Goal: Information Seeking & Learning: Learn about a topic

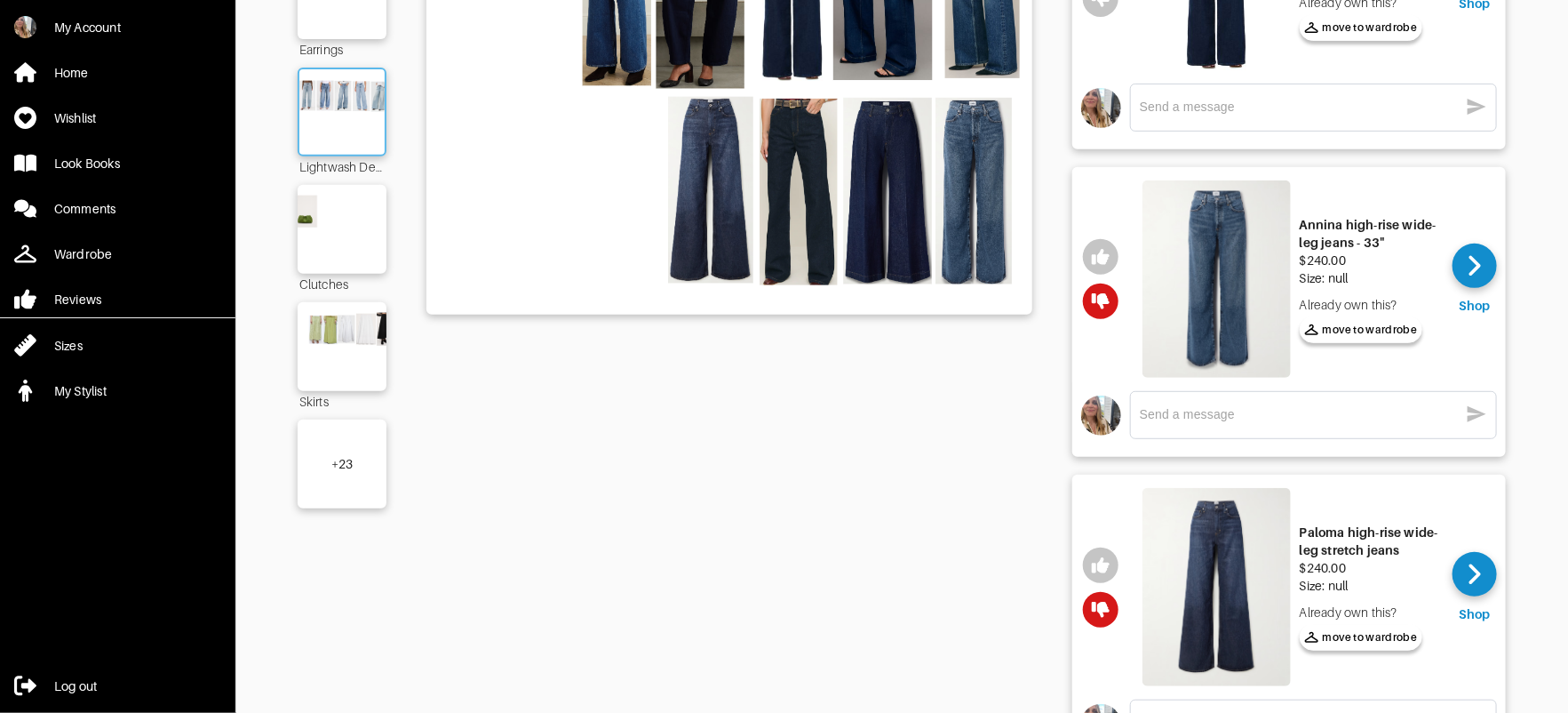
scroll to position [308, 0]
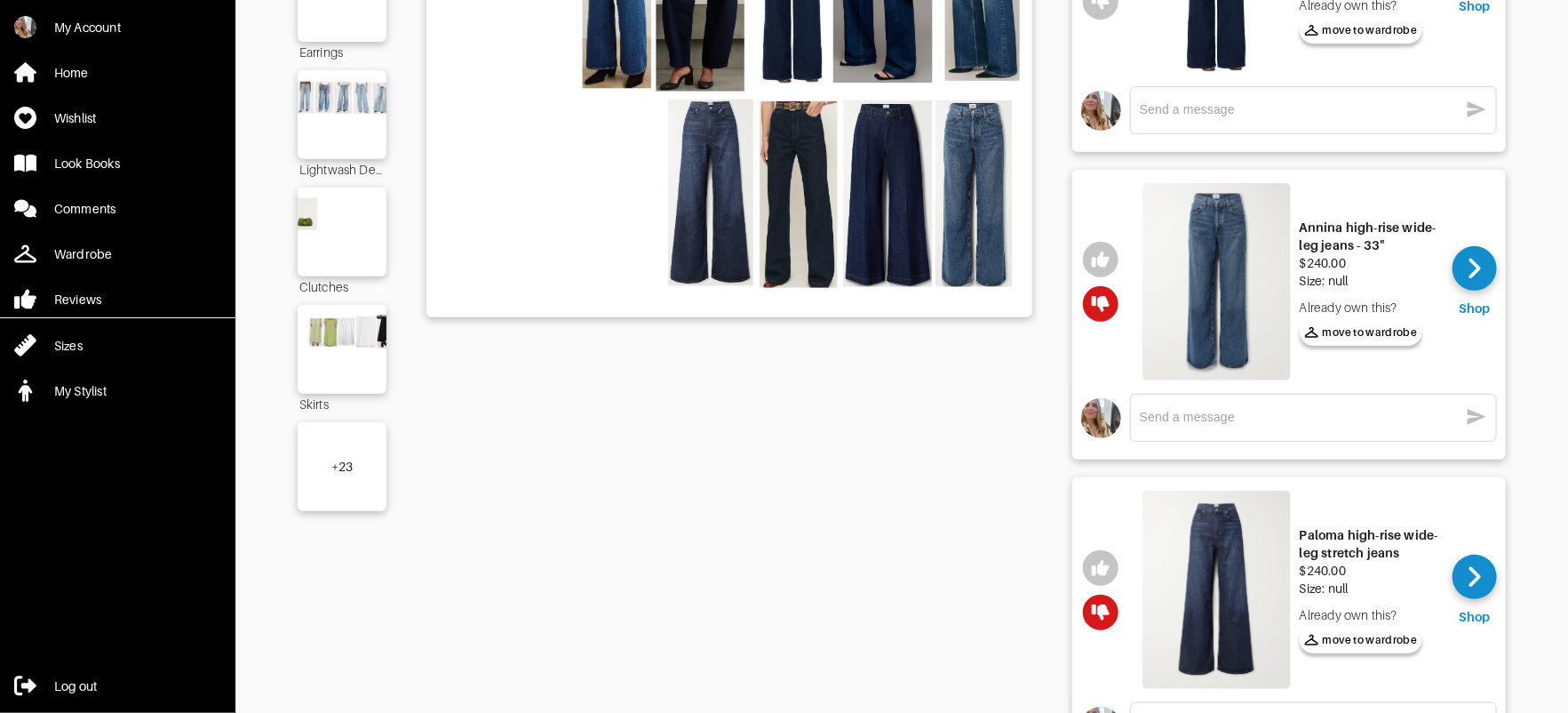
click at [342, 449] on div "+ 23" at bounding box center [342, 467] width 89 height 89
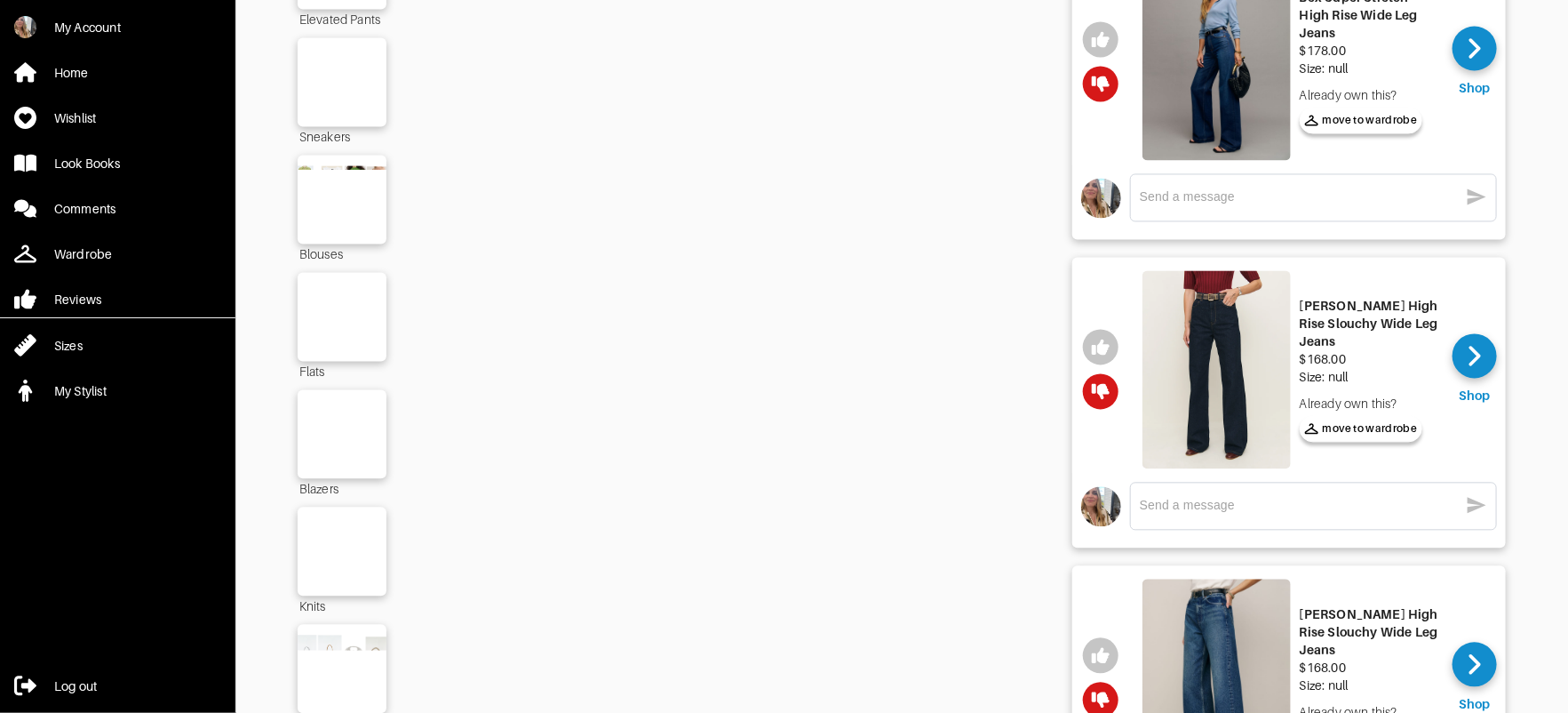
scroll to position [2284, 0]
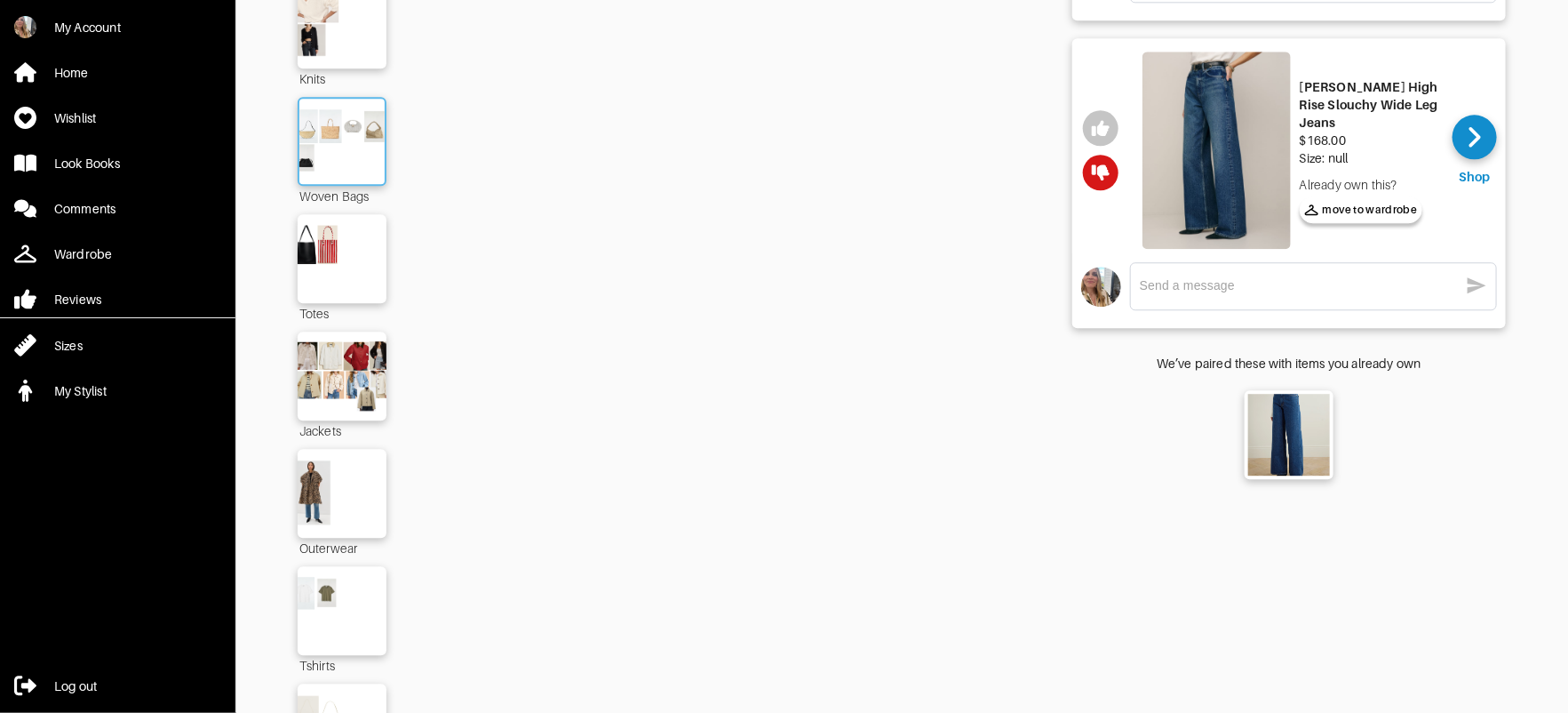
click at [349, 125] on img at bounding box center [342, 142] width 96 height 68
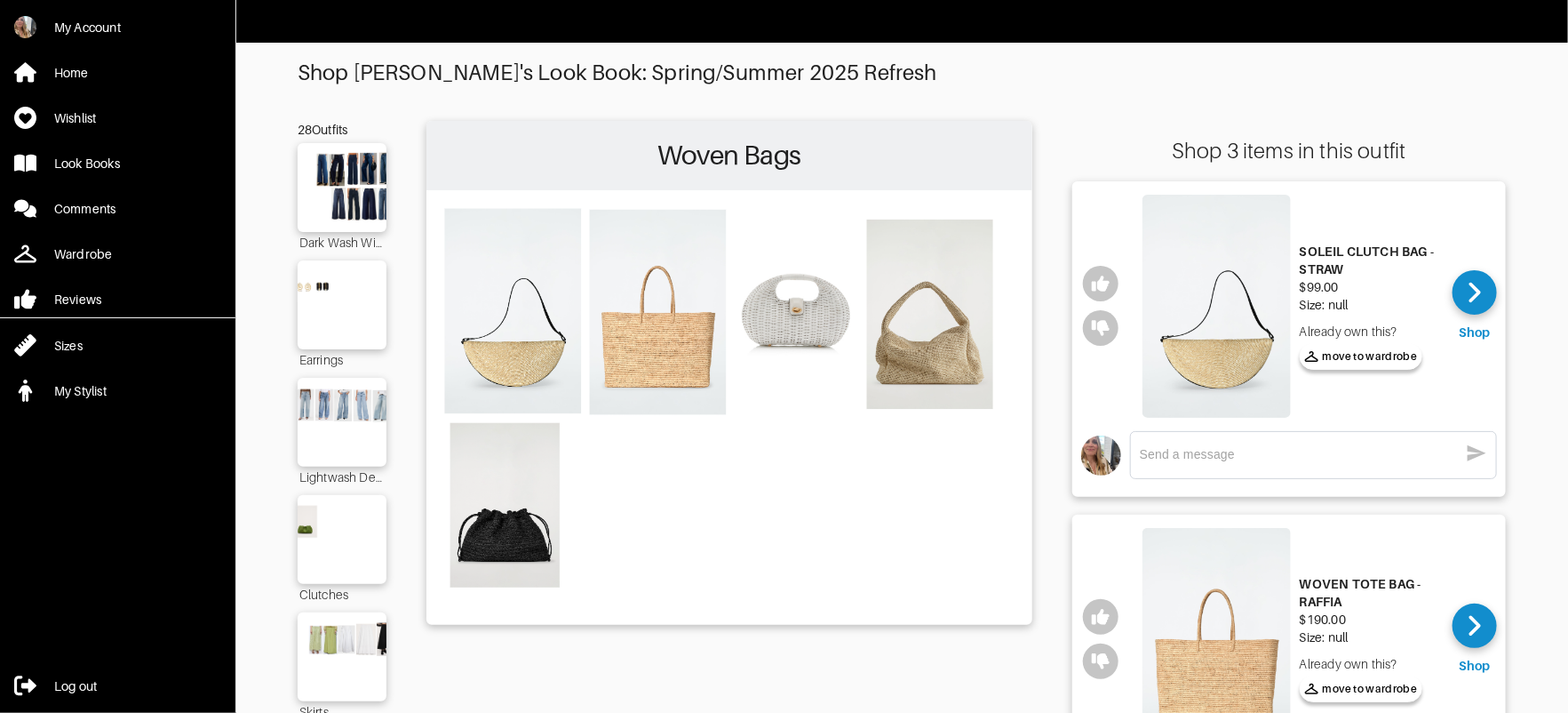
click at [1253, 319] on img at bounding box center [1217, 306] width 148 height 223
click at [329, 314] on img at bounding box center [342, 305] width 96 height 68
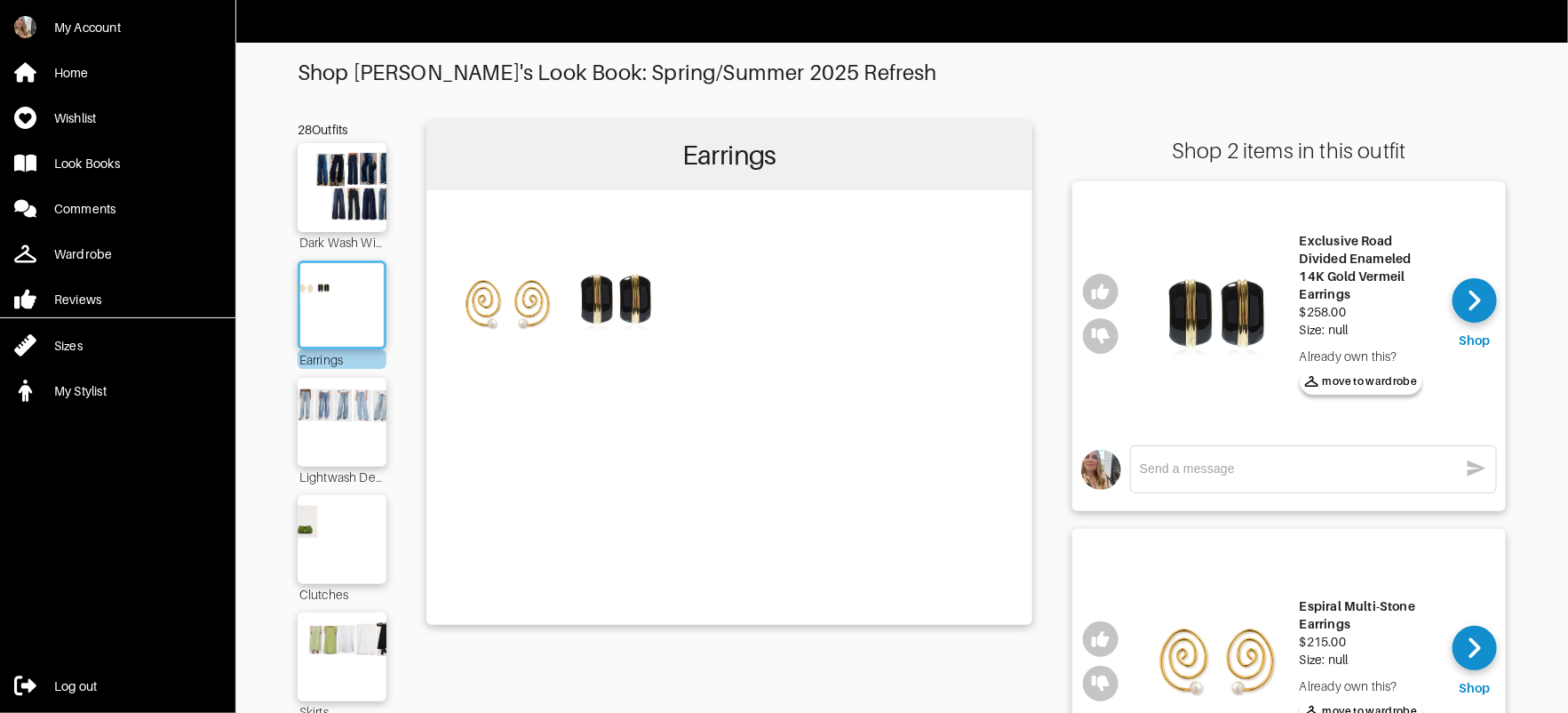
click at [1205, 337] on img at bounding box center [1217, 313] width 148 height 237
click at [1203, 663] on img at bounding box center [1217, 661] width 148 height 237
click at [121, 149] on link "Look Books" at bounding box center [118, 162] width 235 height 37
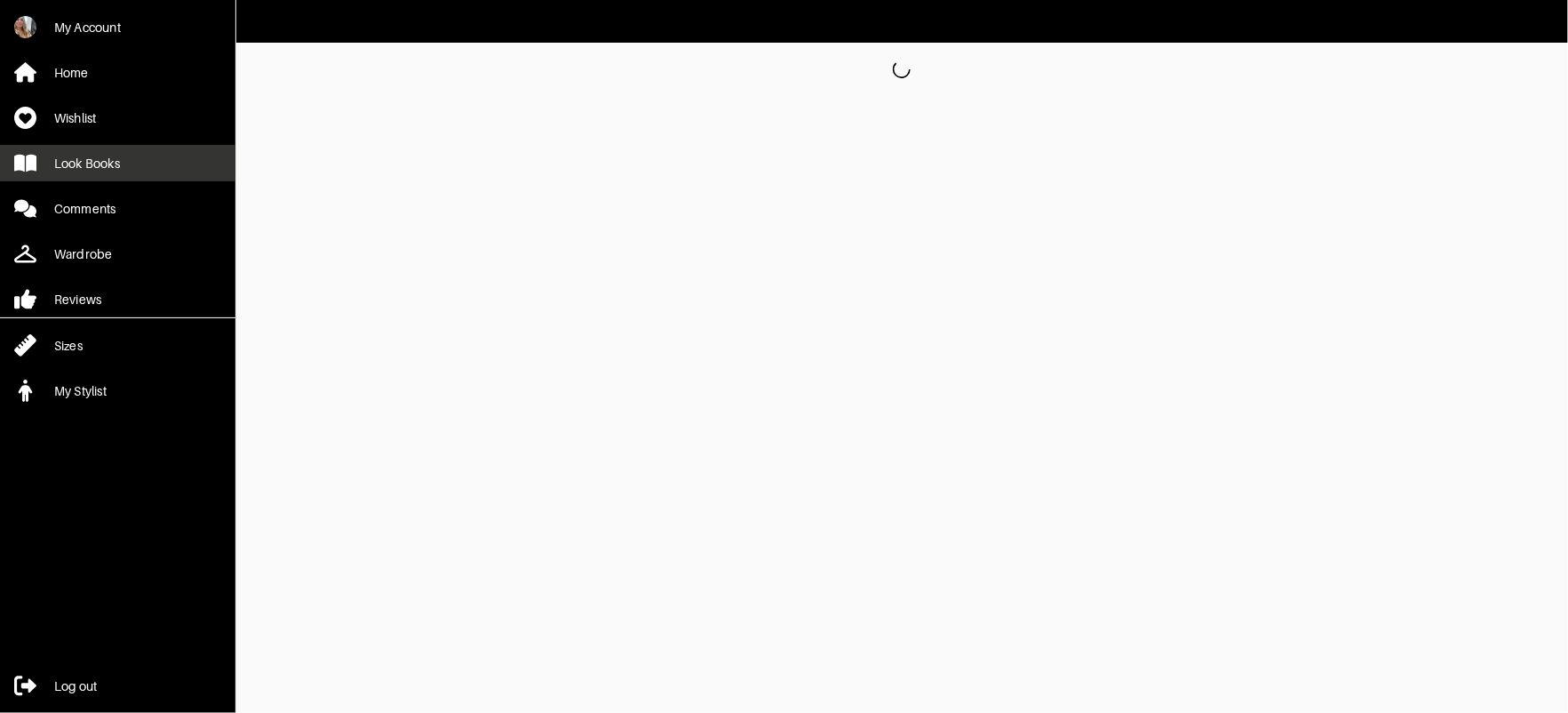
click at [108, 154] on div "Look Books" at bounding box center [87, 163] width 66 height 18
click at [155, 158] on link "Look Books" at bounding box center [118, 162] width 235 height 37
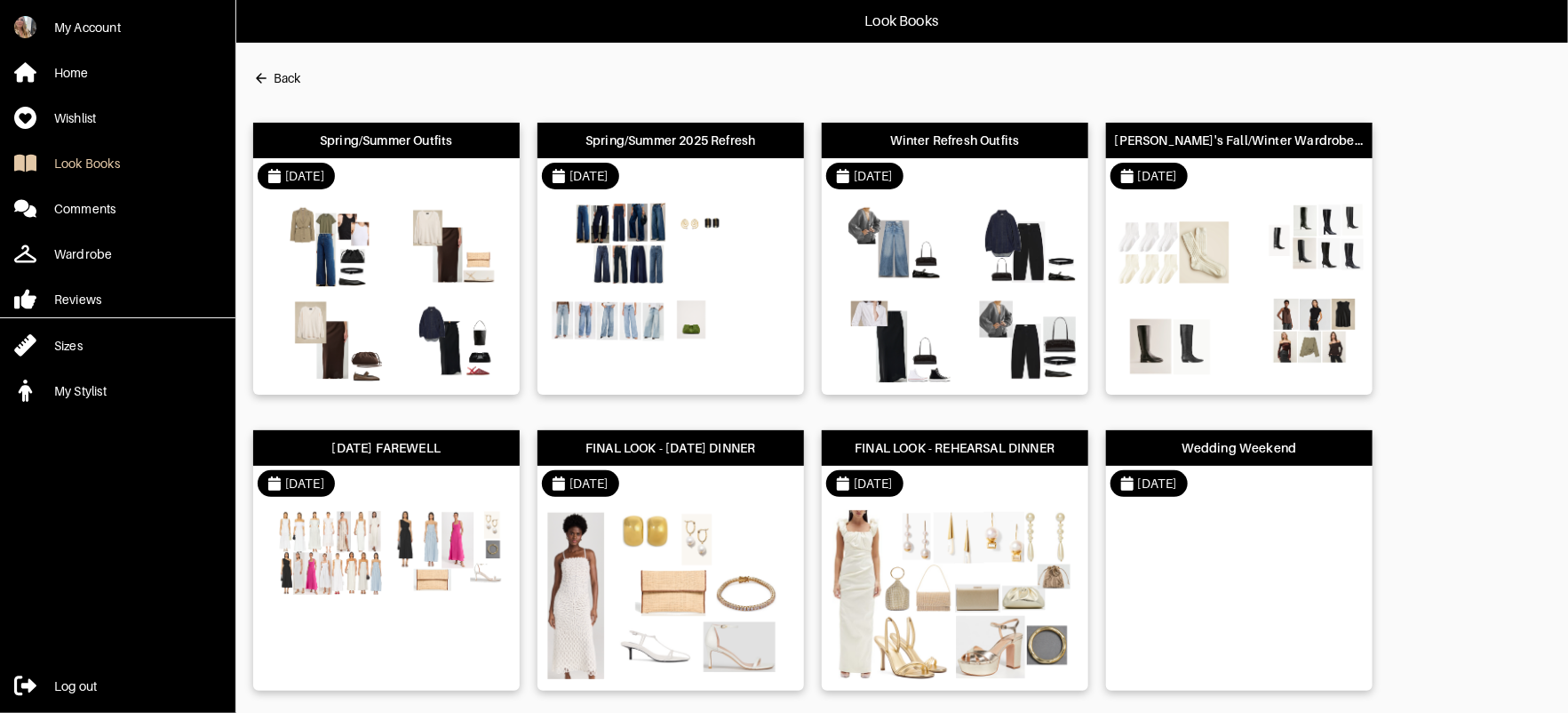
click at [1303, 183] on div "[DATE]" at bounding box center [1239, 176] width 267 height 36
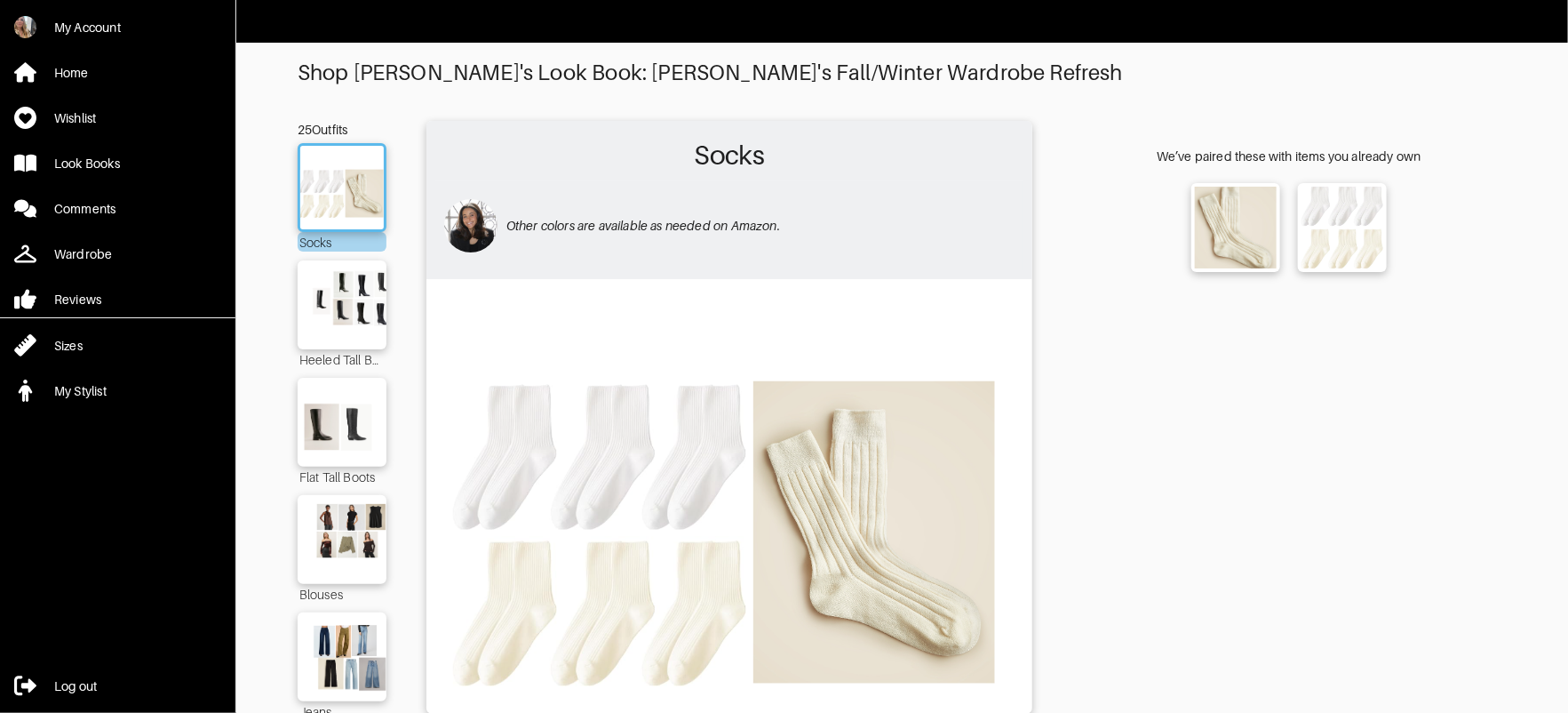
scroll to position [141, 0]
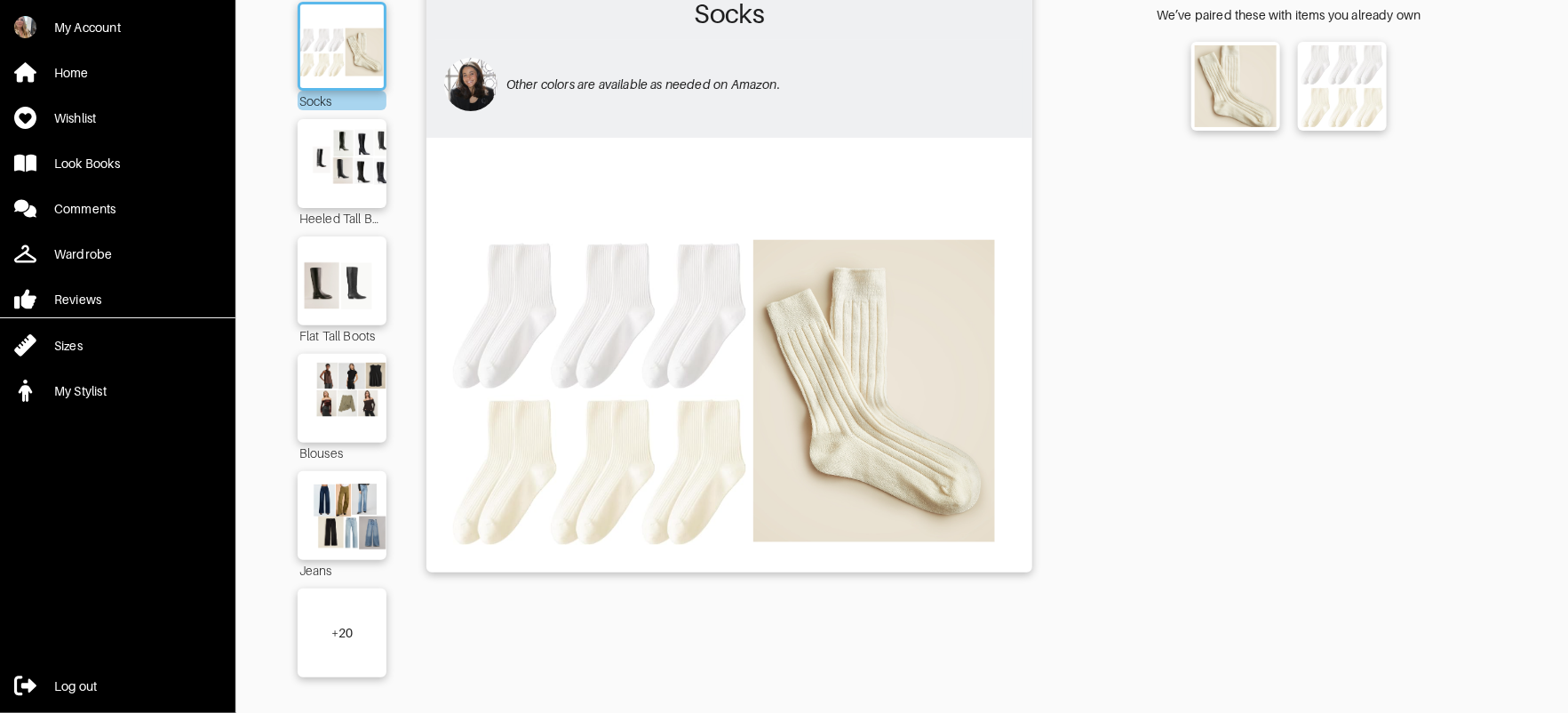
click at [337, 631] on div "+ 20" at bounding box center [342, 633] width 22 height 18
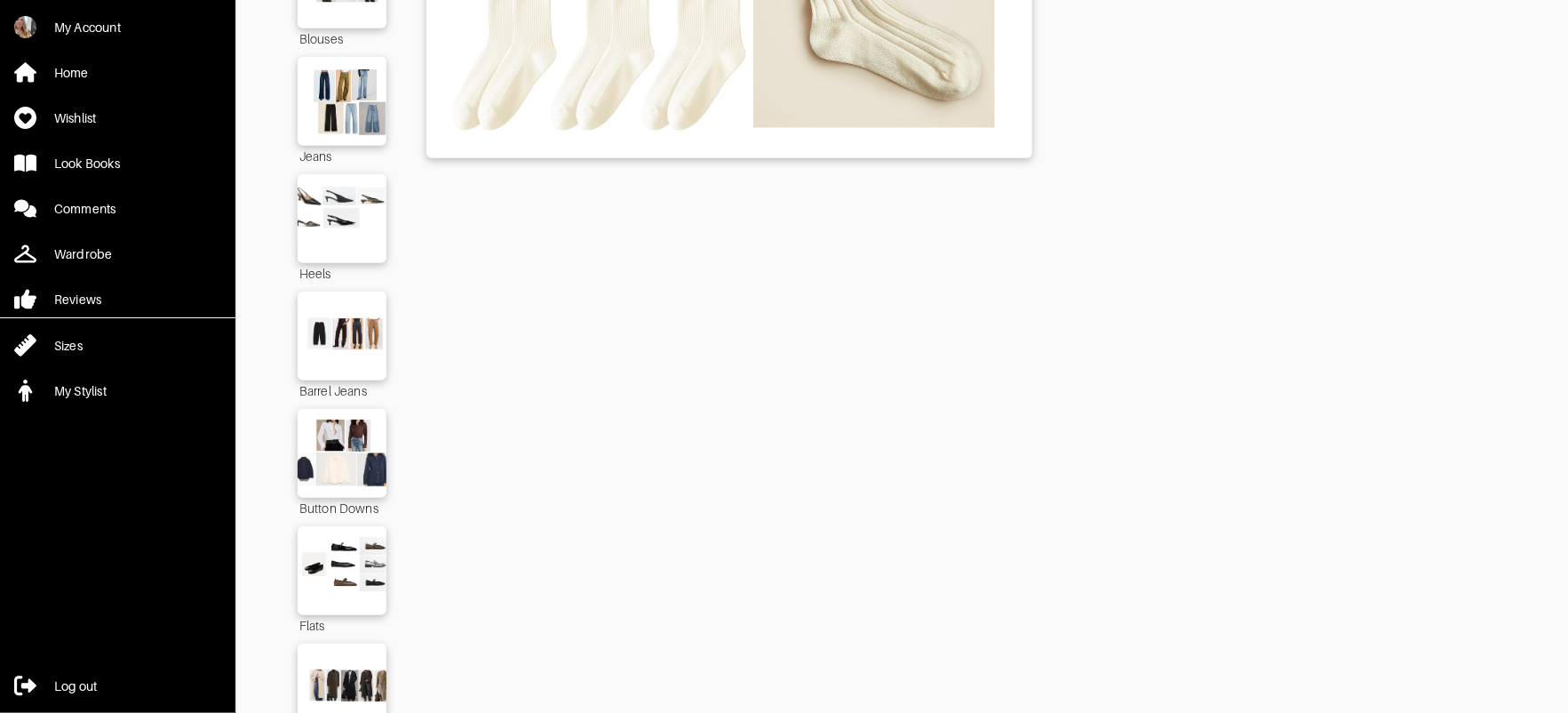
scroll to position [943, 0]
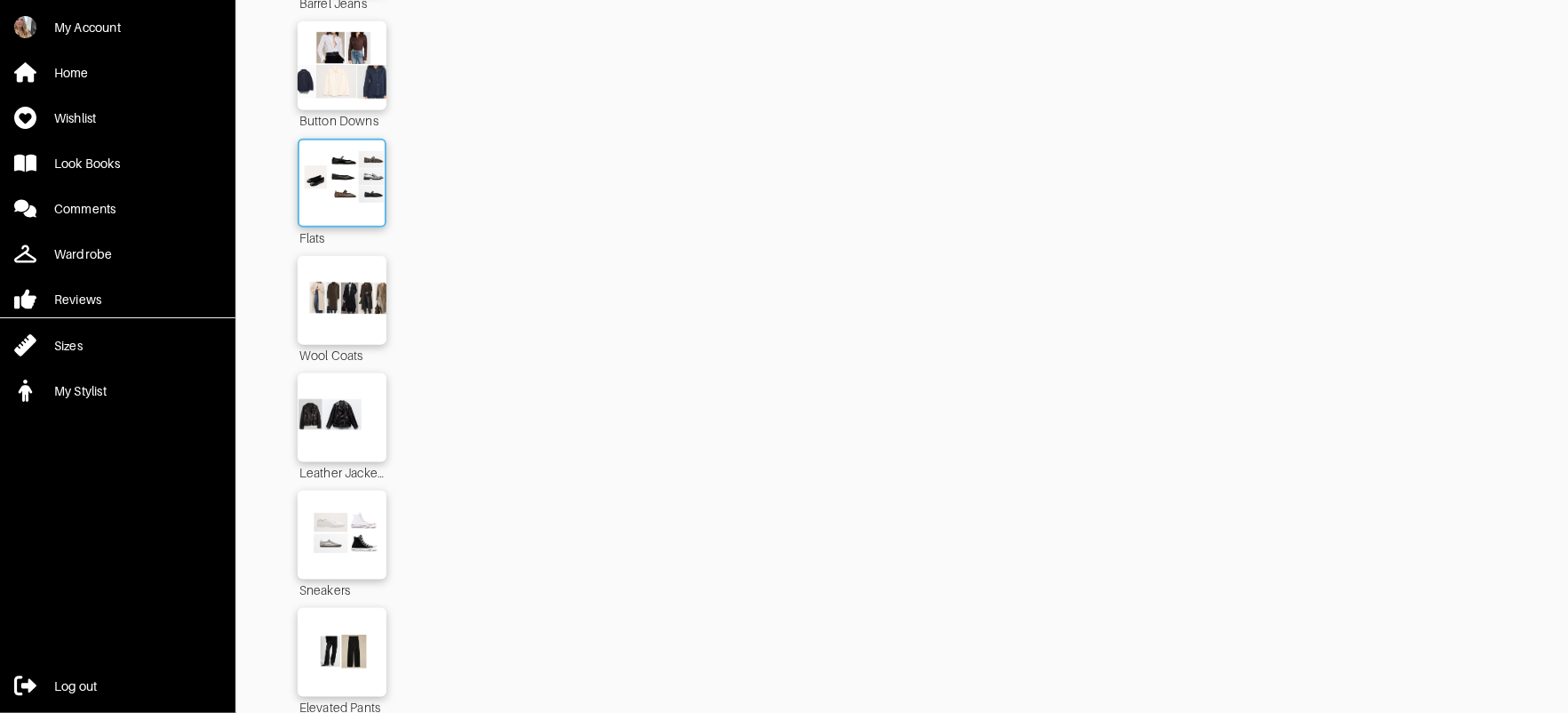
click at [339, 201] on img at bounding box center [342, 183] width 96 height 68
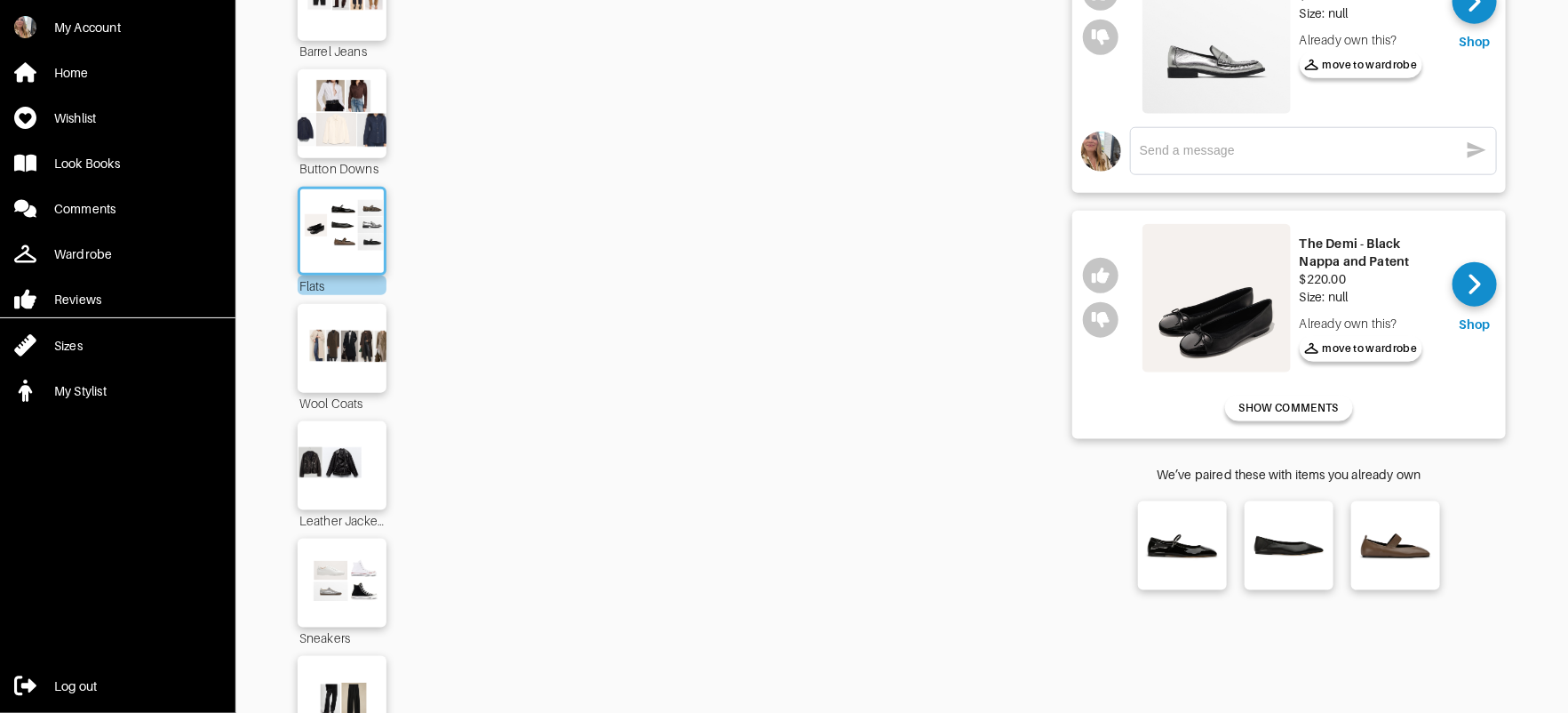
scroll to position [473, 0]
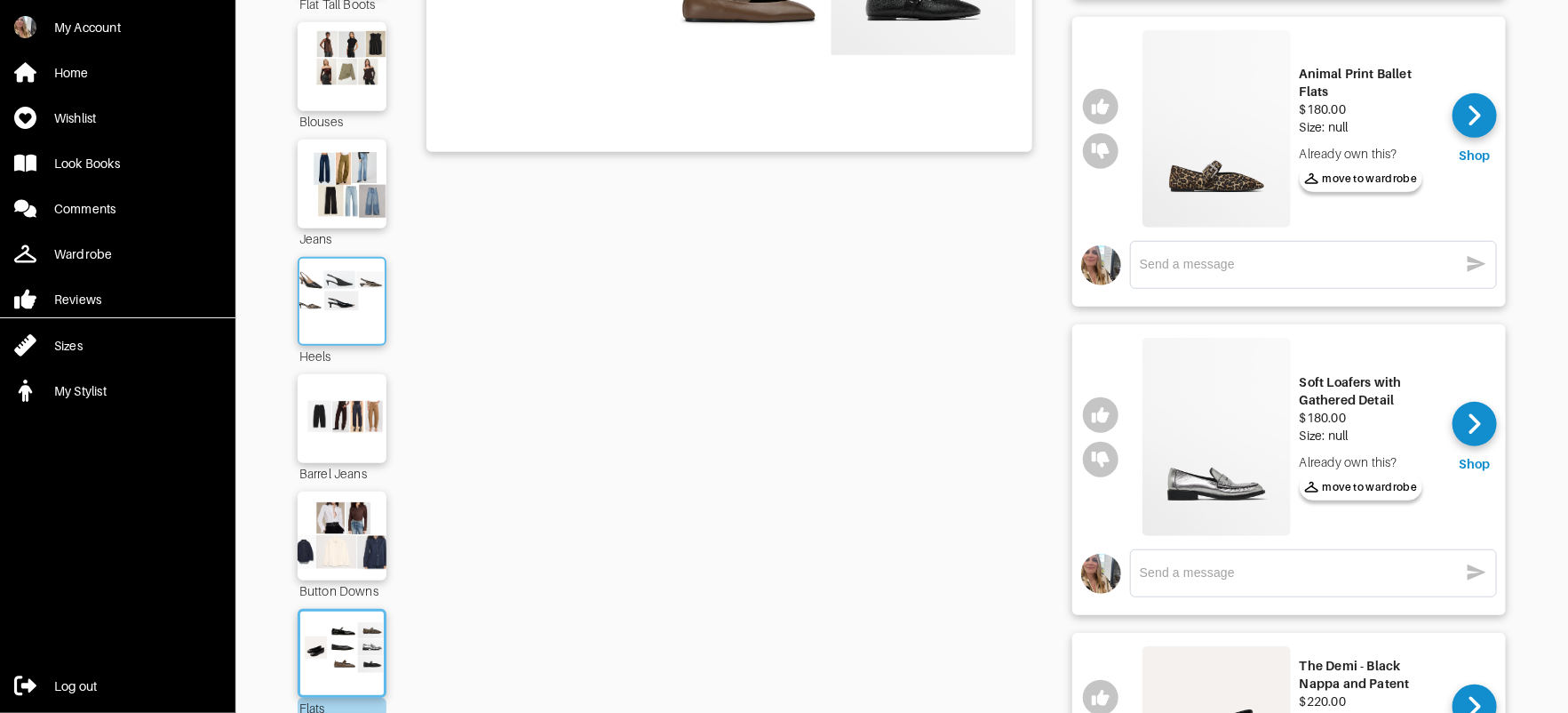
click at [326, 290] on img at bounding box center [342, 302] width 96 height 68
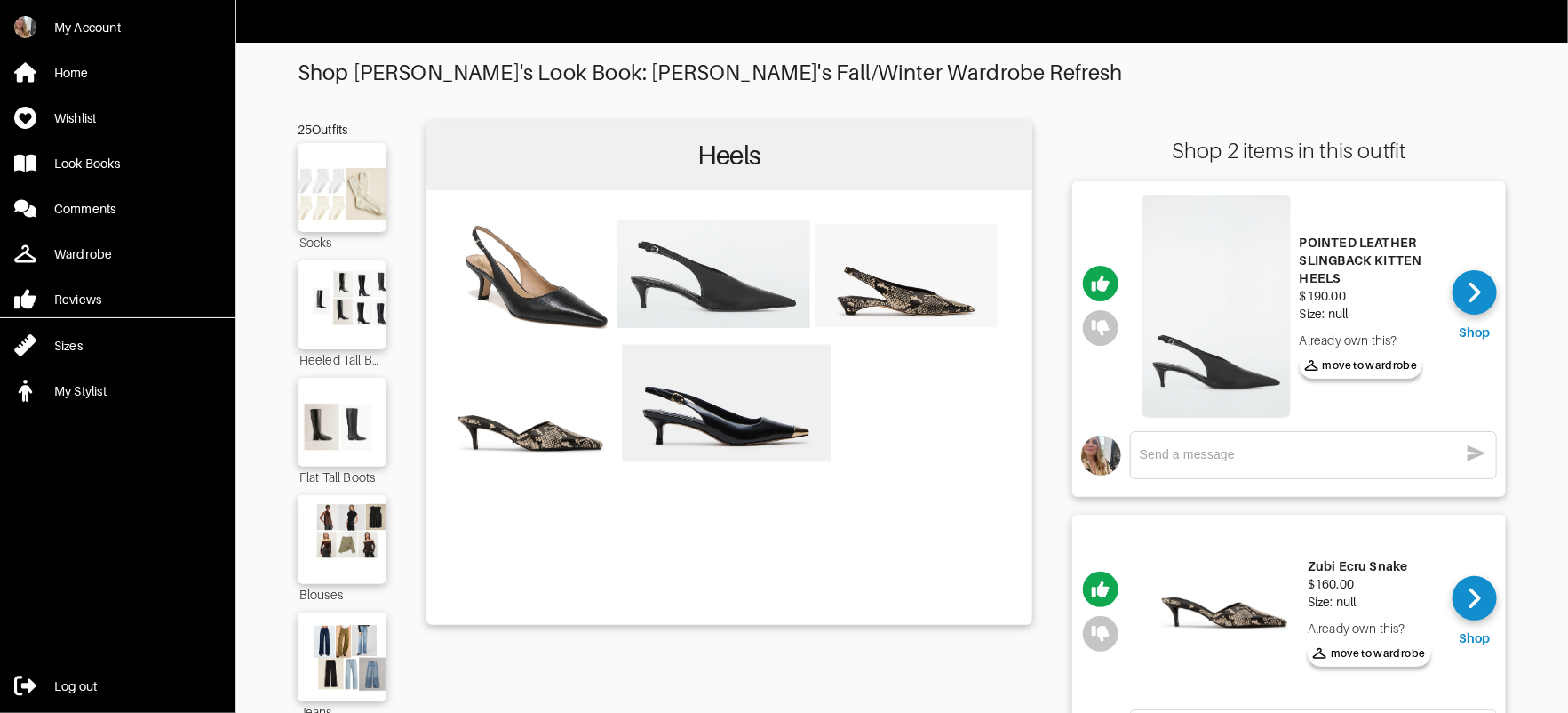
click at [1208, 334] on img at bounding box center [1217, 306] width 148 height 223
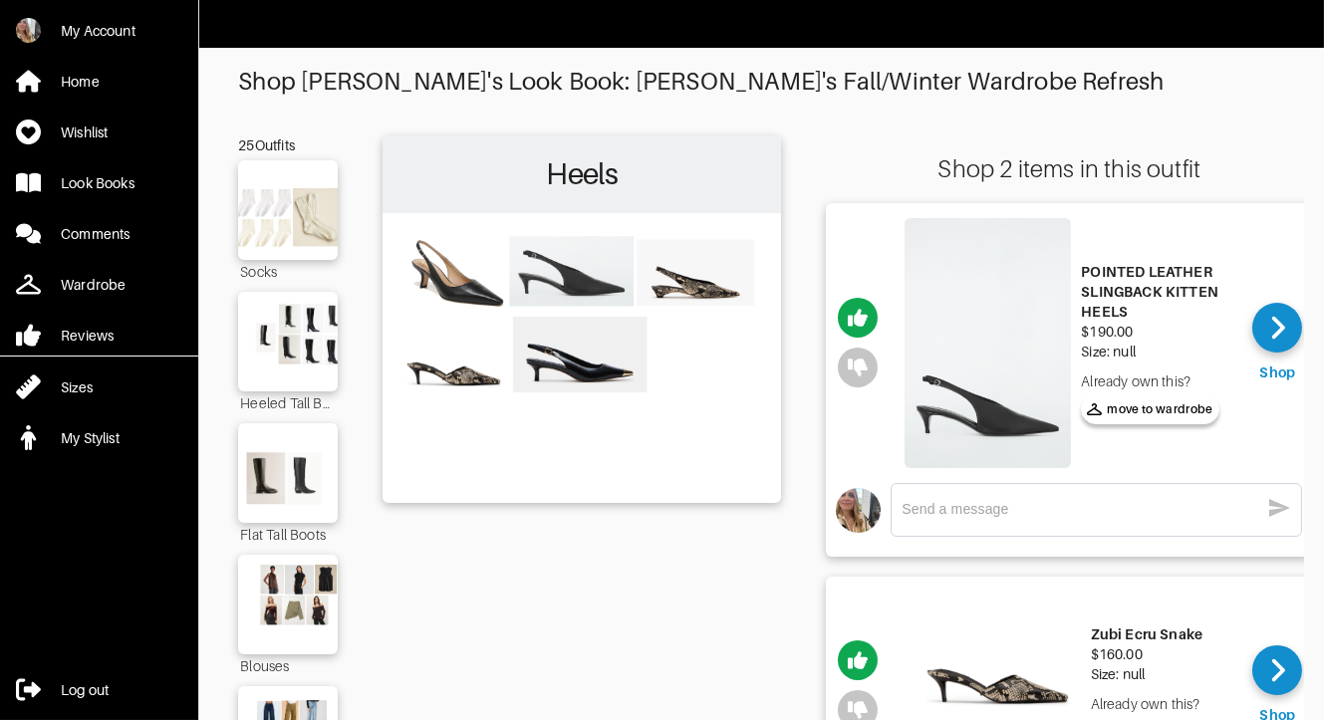
click at [698, 282] on img at bounding box center [581, 356] width 379 height 267
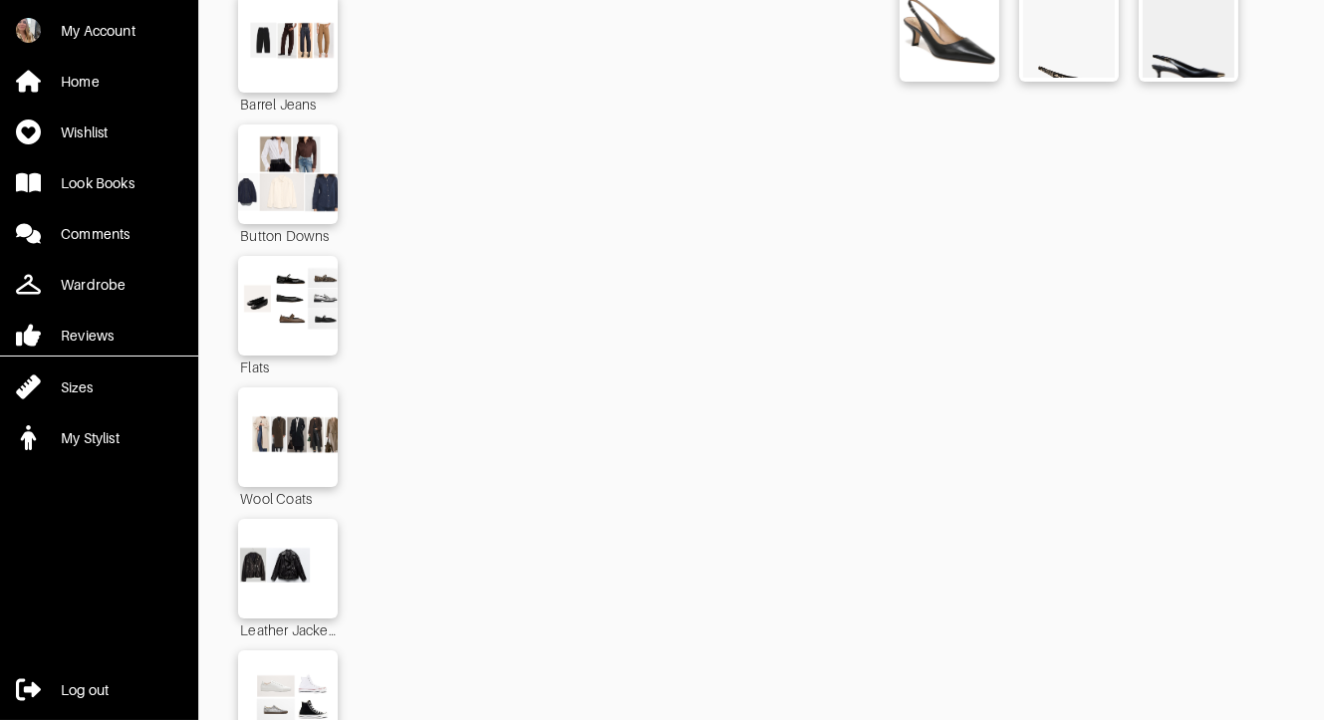
scroll to position [960, 0]
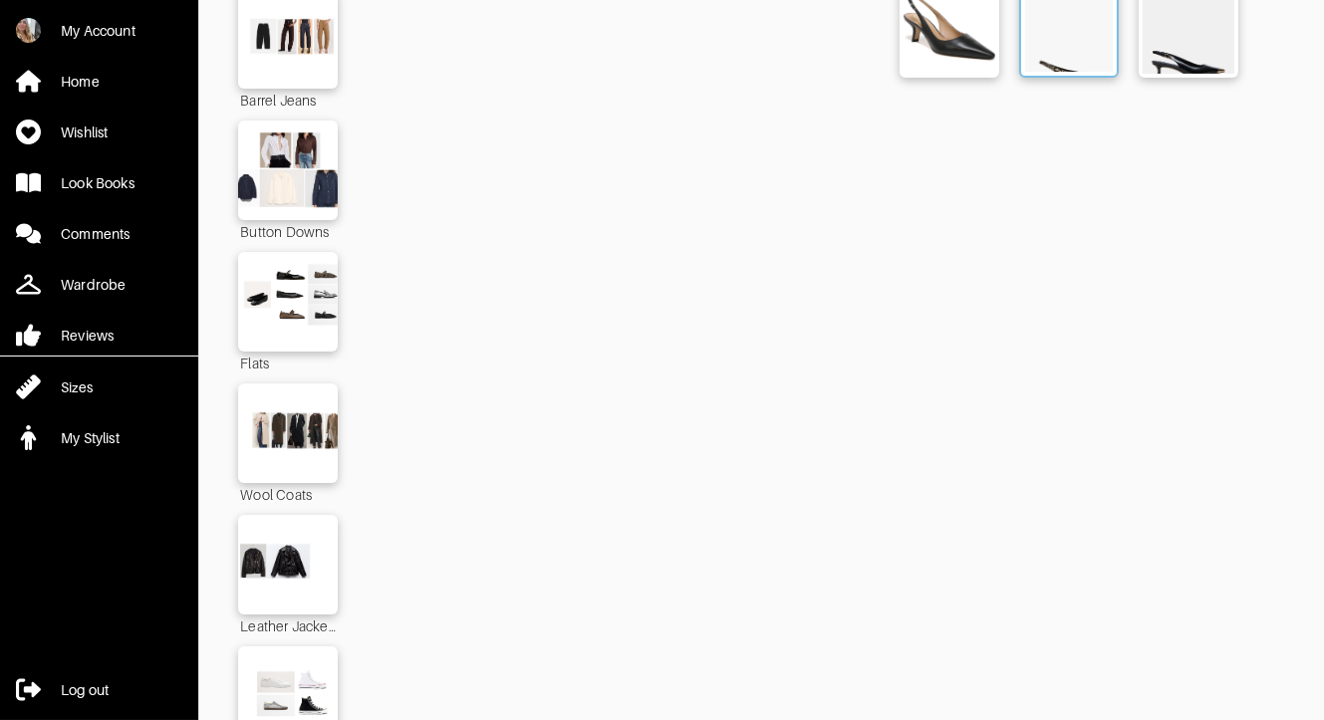
click at [1065, 37] on img at bounding box center [1069, 28] width 88 height 88
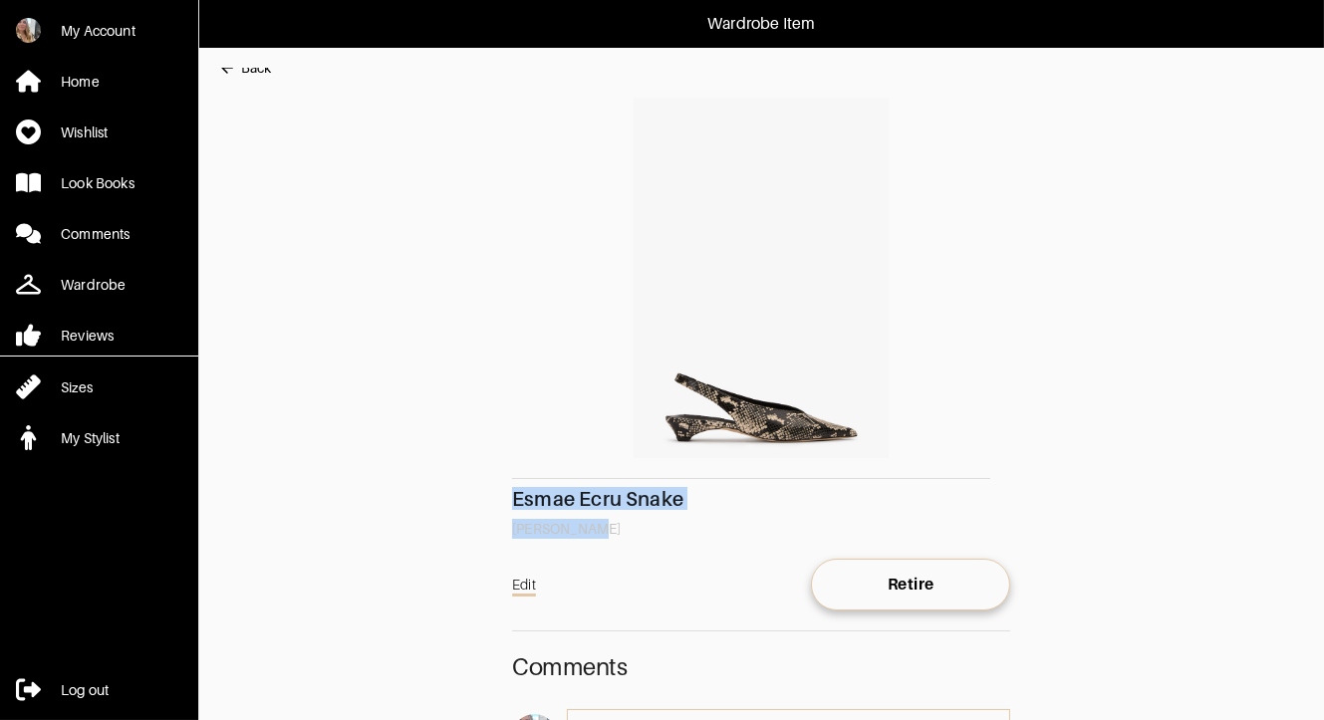
drag, startPoint x: 600, startPoint y: 520, endPoint x: 502, endPoint y: 491, distance: 101.8
click at [502, 491] on main "Back Esmae Ecru Snake Tony Bianco Edit Retire Comments x" at bounding box center [751, 460] width 1106 height 785
copy div "Esmae Ecru Snake Tony Bianco"
click at [61, 183] on div "Look Books" at bounding box center [98, 183] width 74 height 20
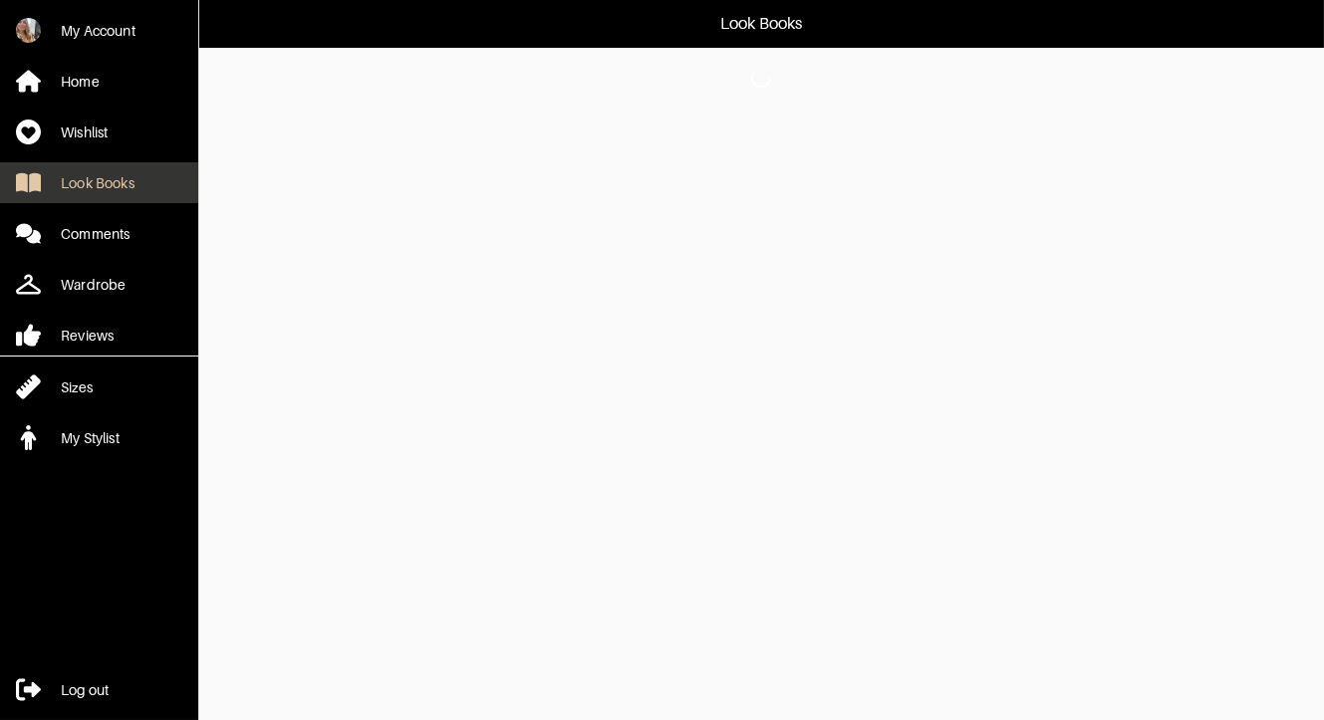
click at [113, 181] on div "Look Books" at bounding box center [98, 183] width 74 height 20
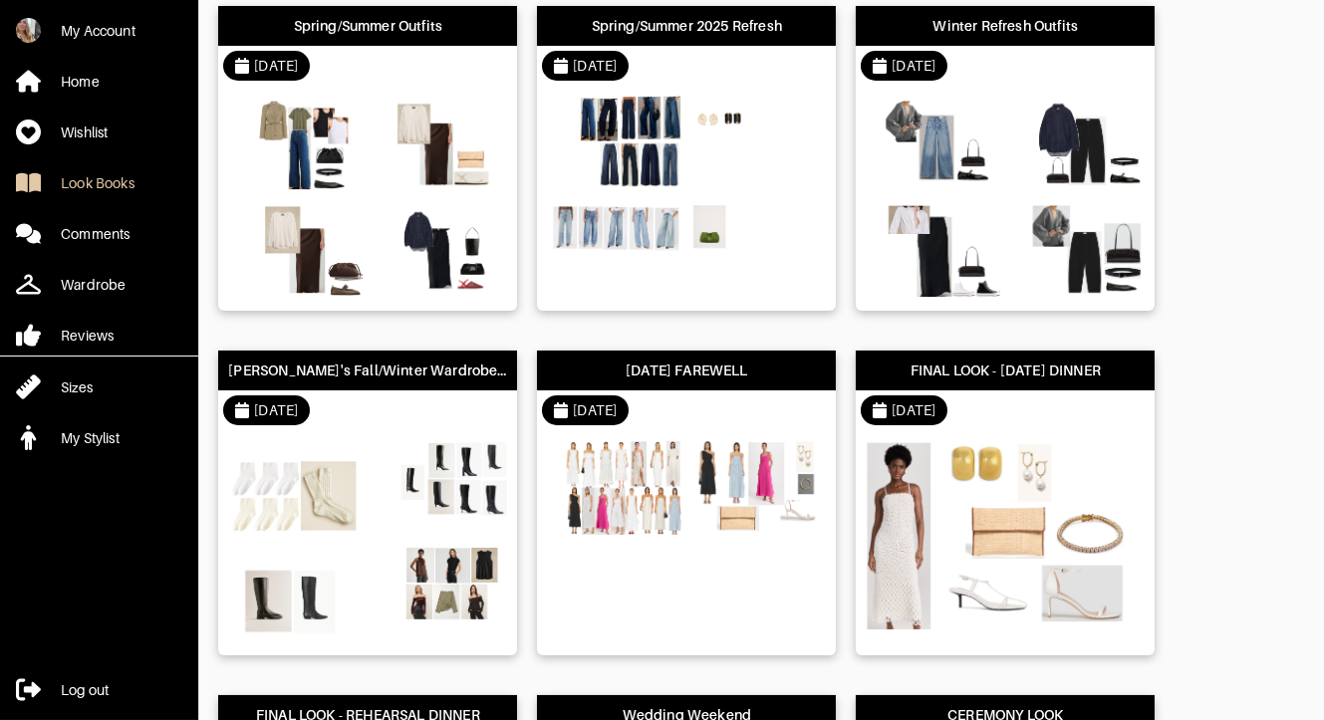
scroll to position [50, 0]
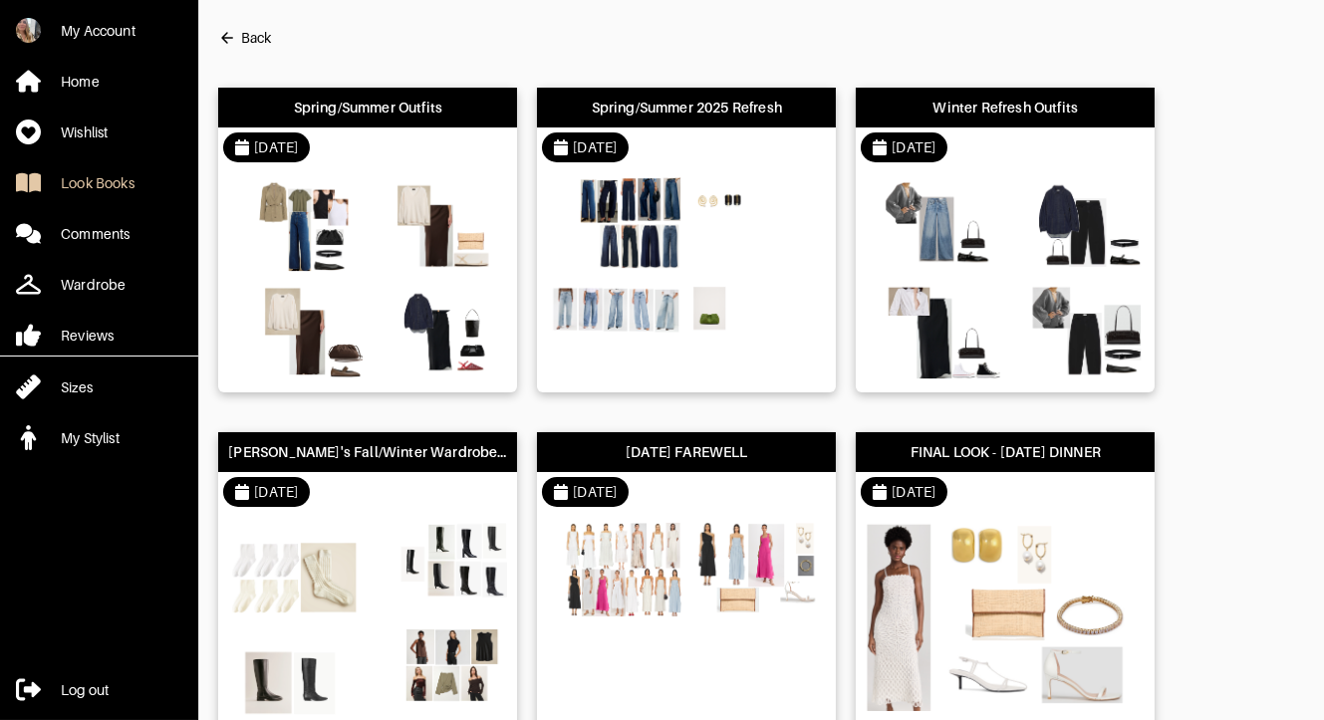
click at [399, 498] on div "[DATE]" at bounding box center [367, 492] width 299 height 40
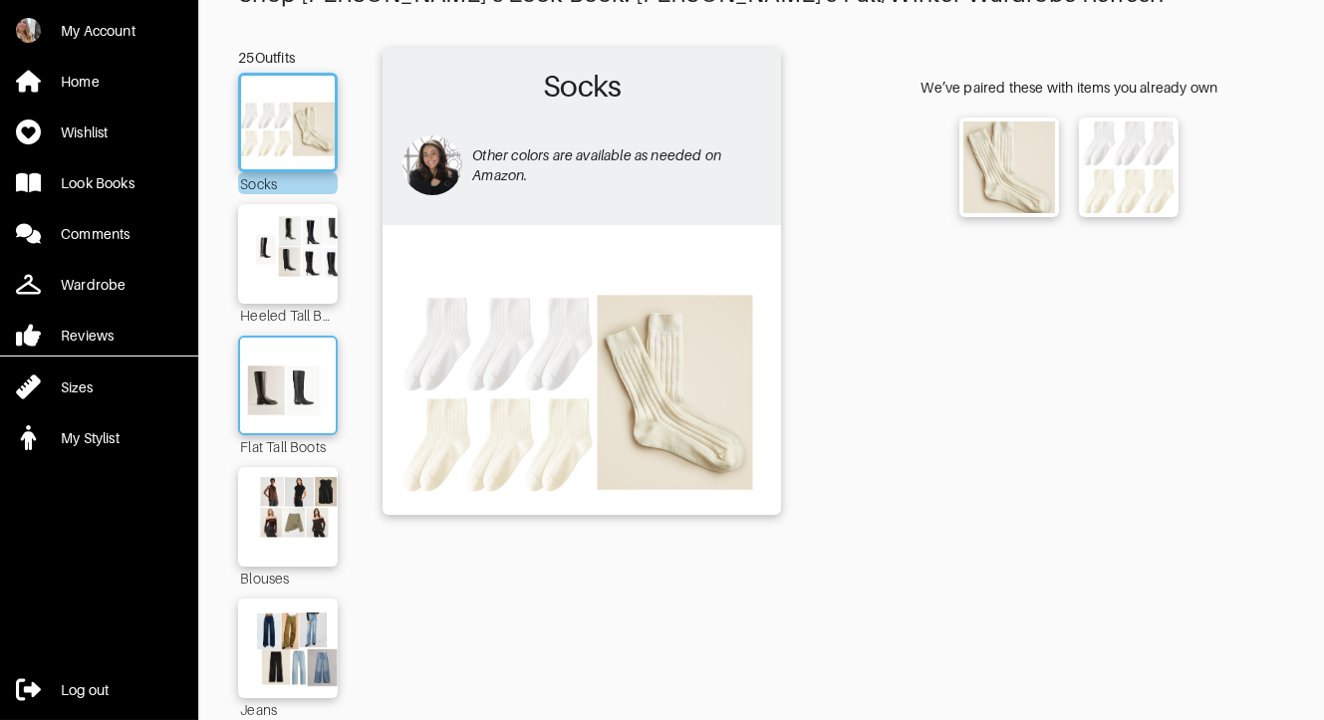
scroll to position [237, 0]
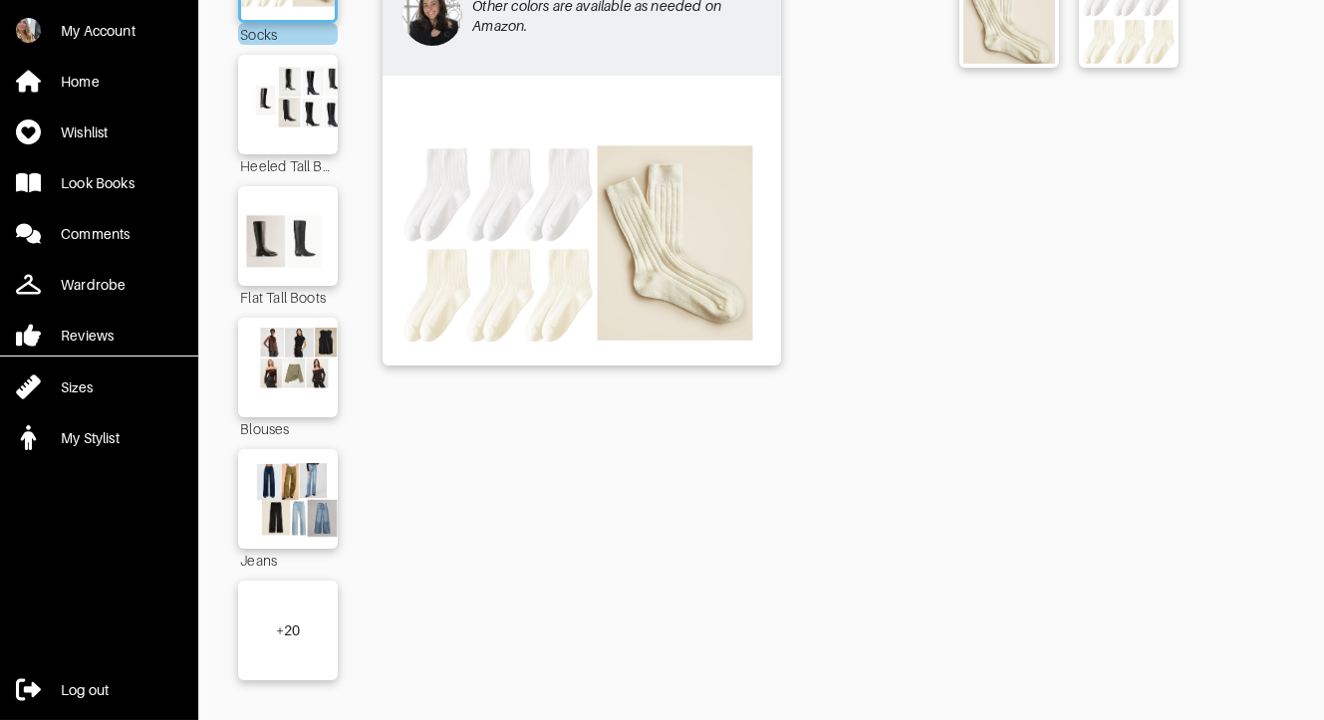
click at [282, 637] on div "+ 20" at bounding box center [288, 631] width 25 height 20
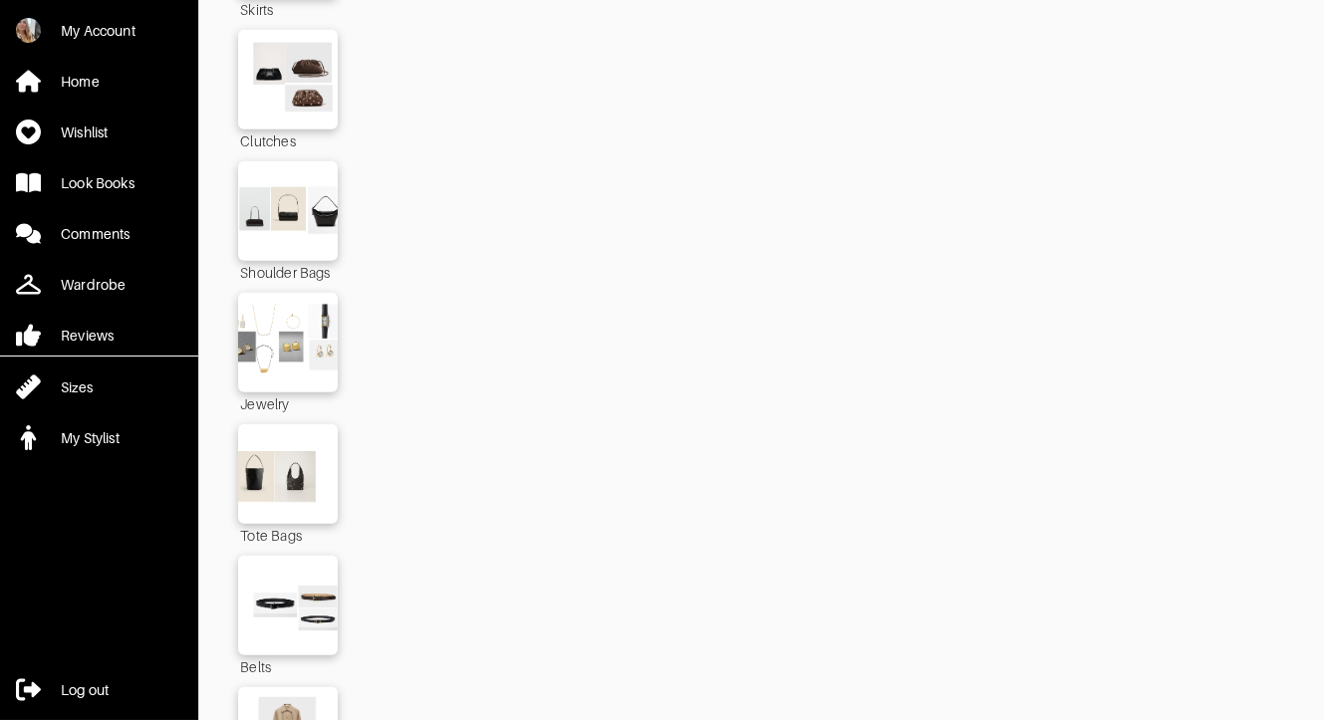
scroll to position [2773, 0]
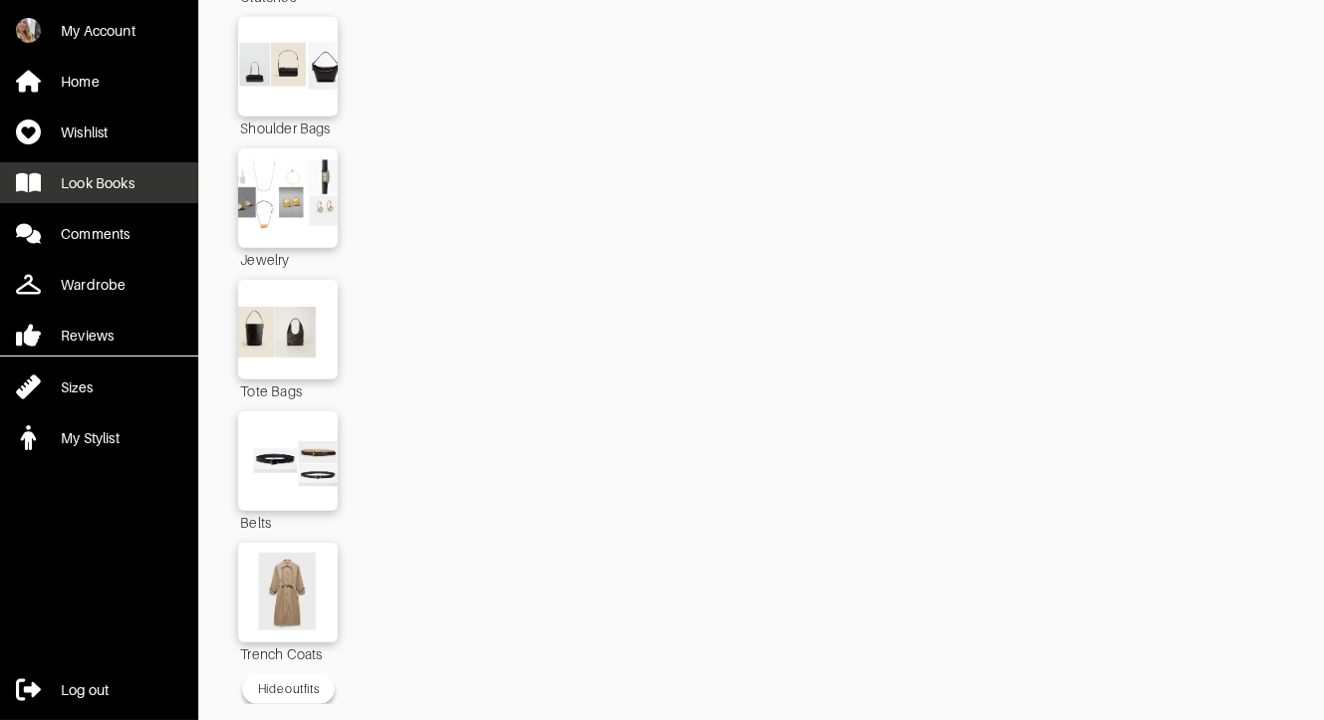
click at [90, 183] on div "Look Books" at bounding box center [98, 183] width 74 height 20
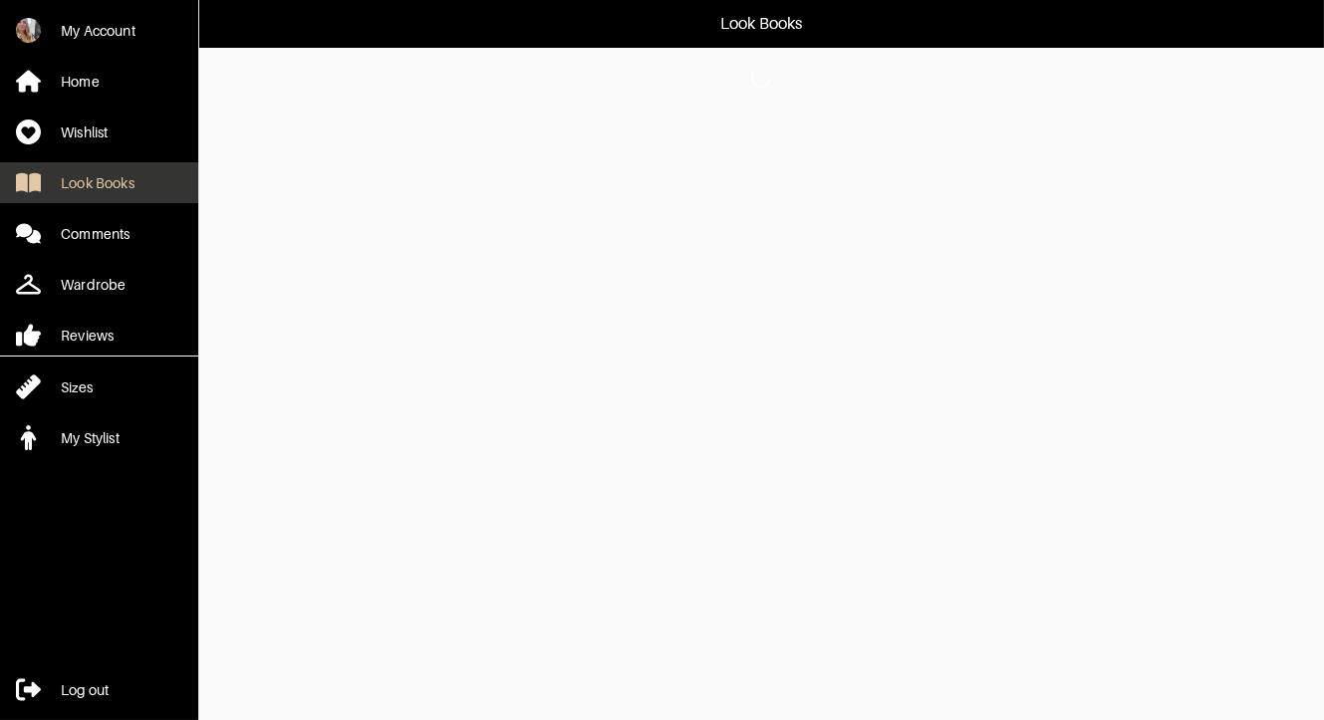
click at [110, 182] on div "Look Books" at bounding box center [98, 183] width 74 height 20
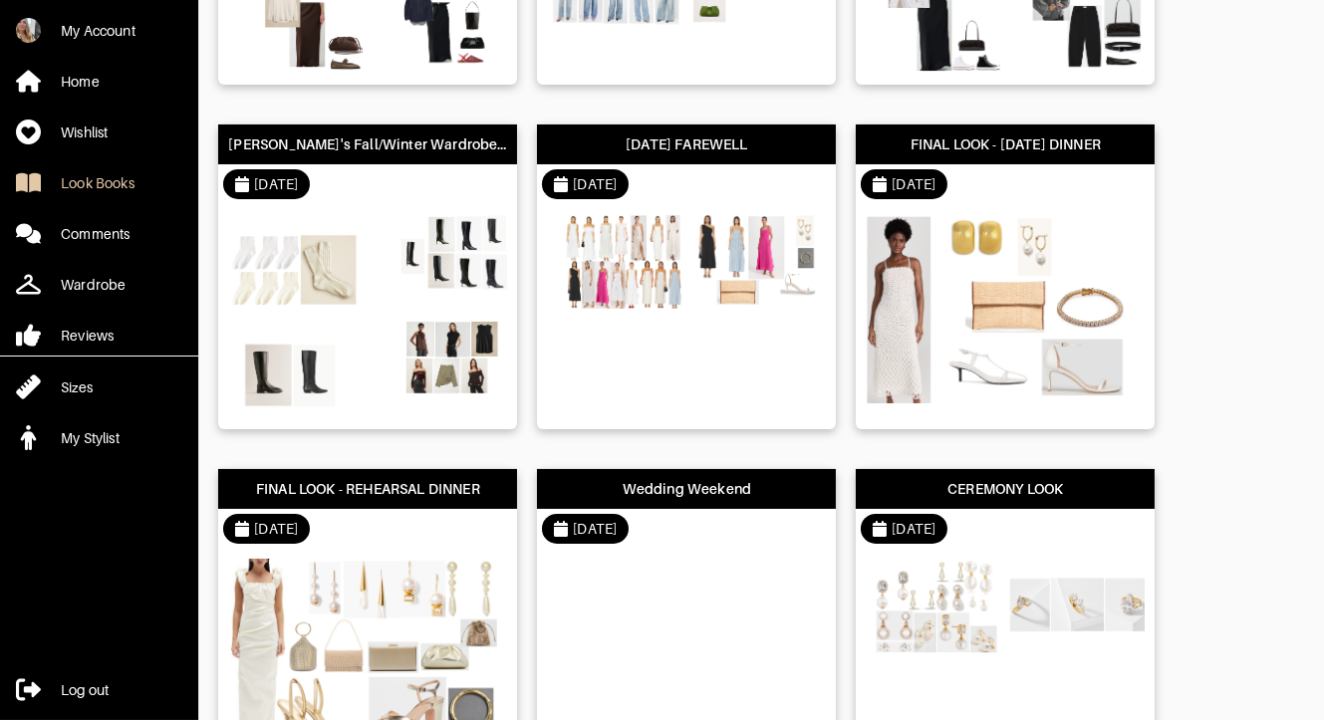
scroll to position [438, 0]
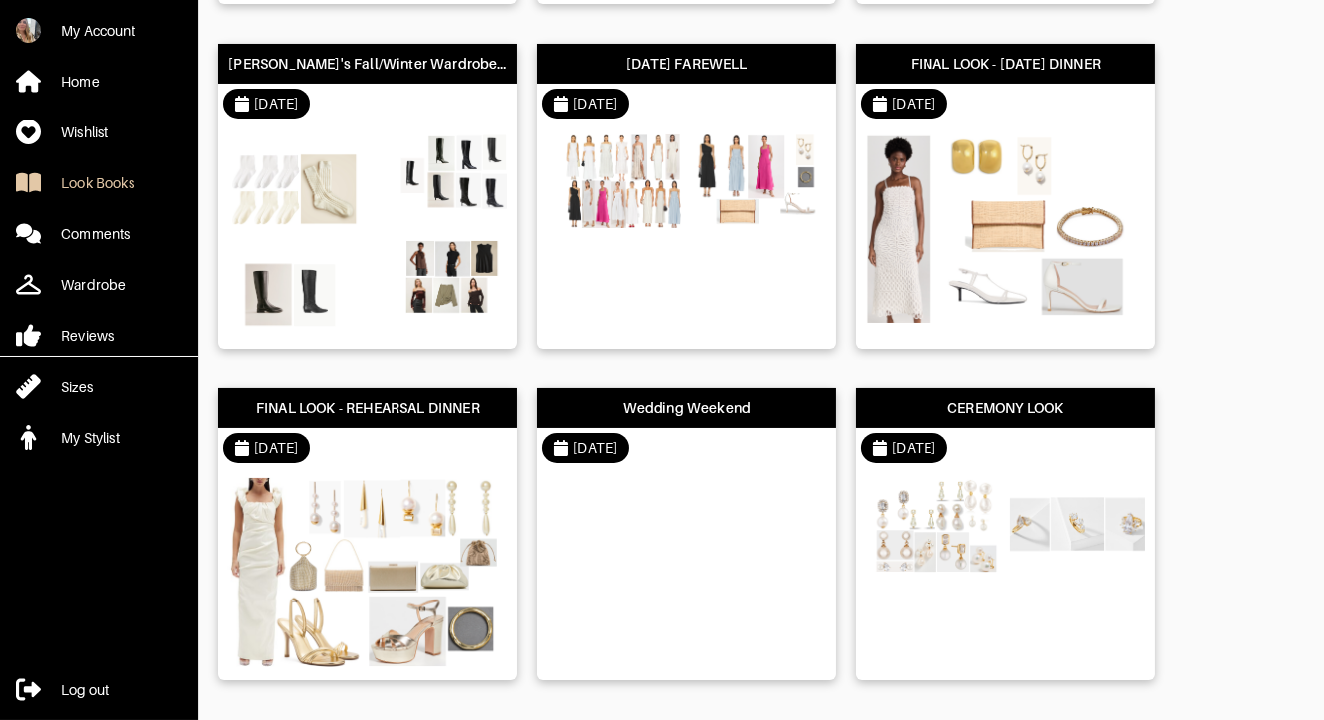
click at [1091, 154] on img at bounding box center [1000, 227] width 269 height 189
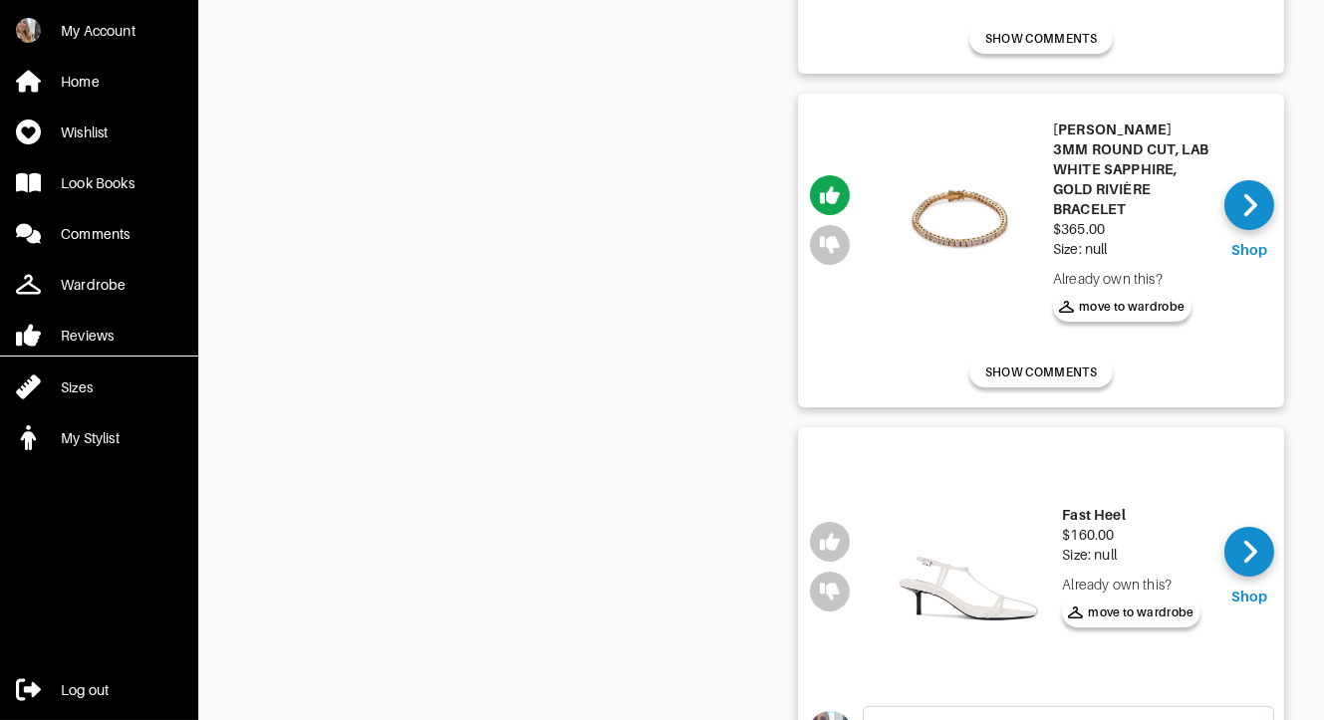
scroll to position [784, 0]
click at [934, 539] on img at bounding box center [969, 569] width 166 height 250
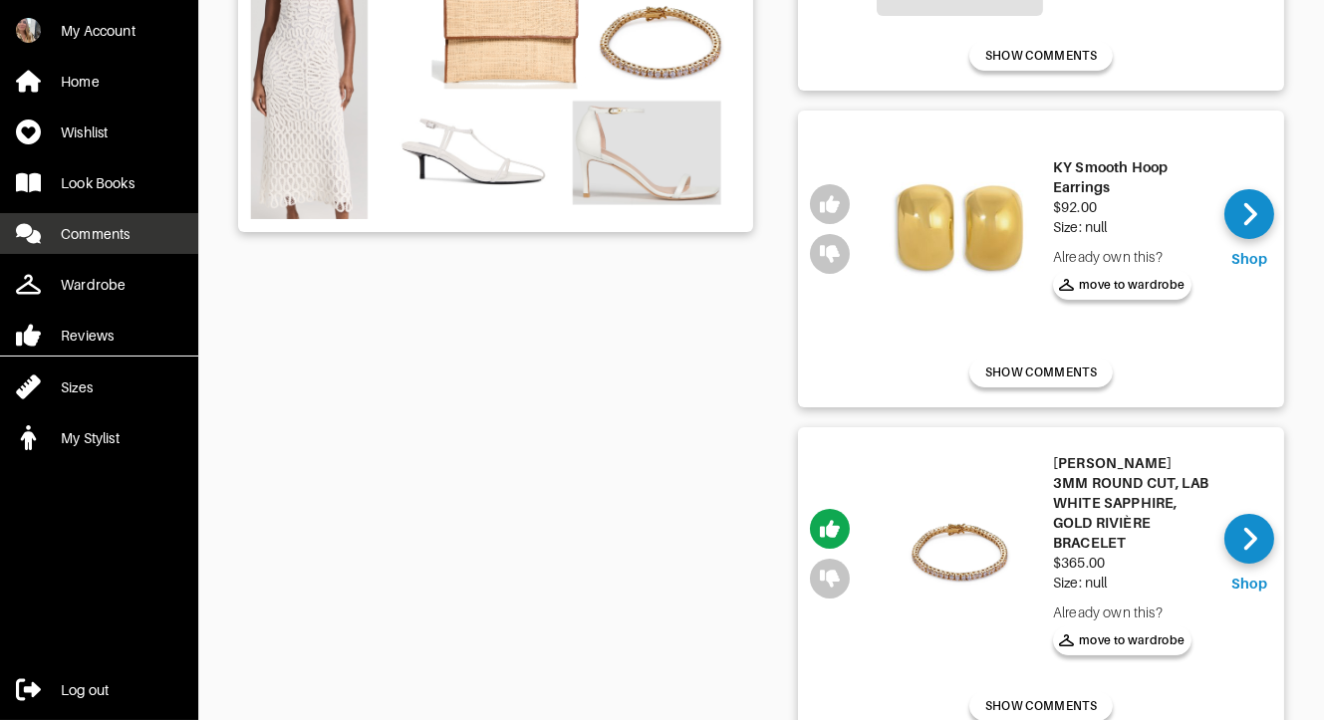
scroll to position [0, 0]
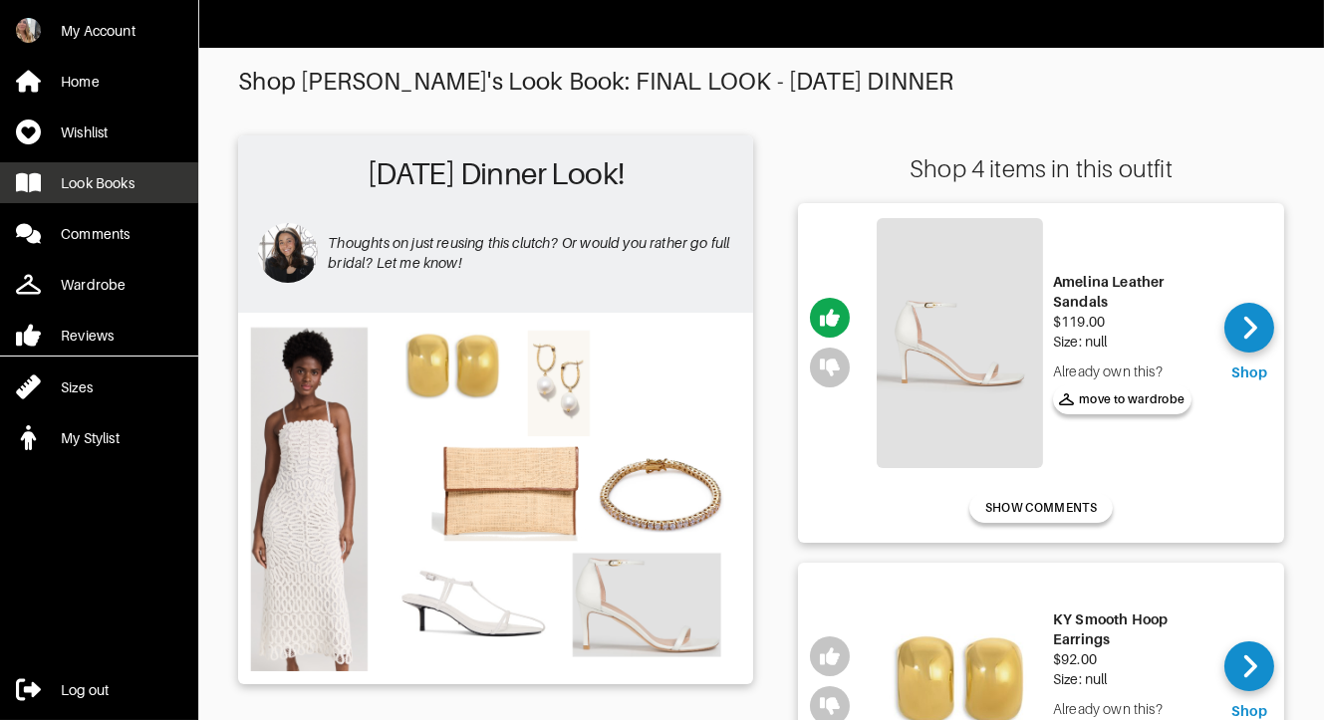
click at [96, 184] on div "Look Books" at bounding box center [98, 183] width 74 height 20
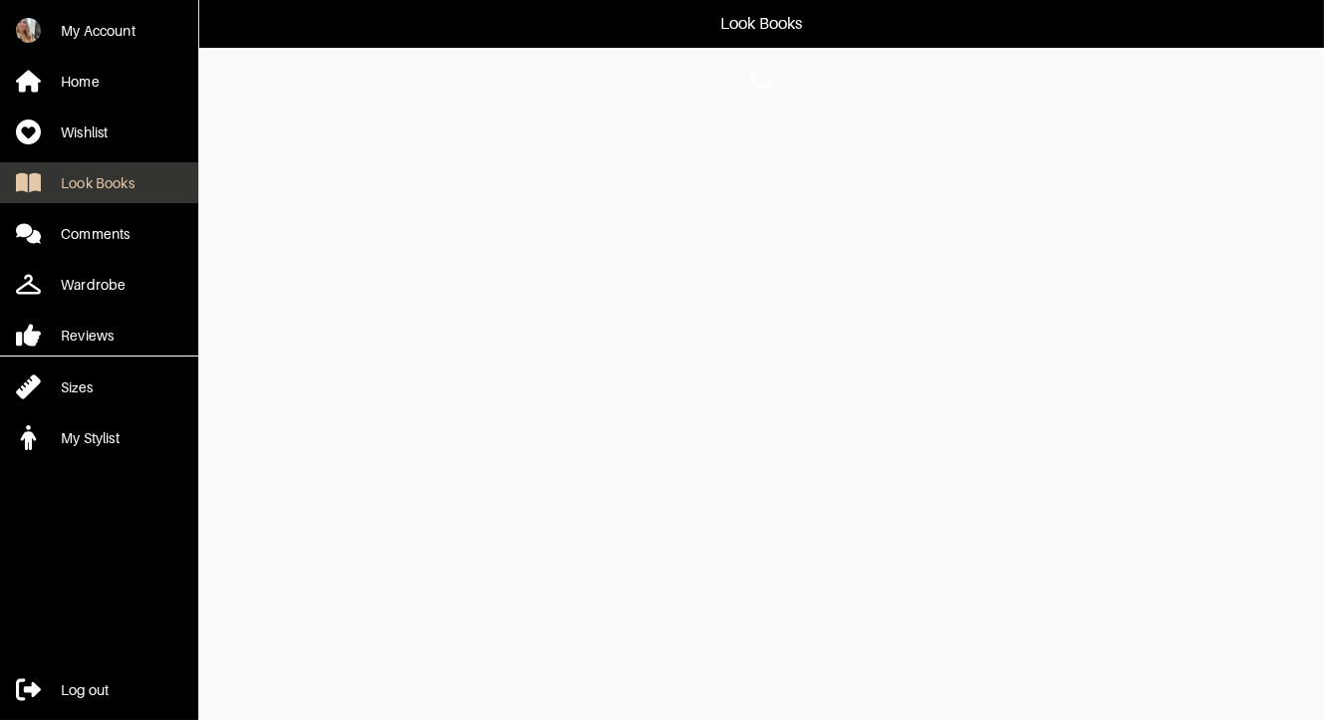
click at [82, 179] on div "Look Books" at bounding box center [98, 183] width 74 height 20
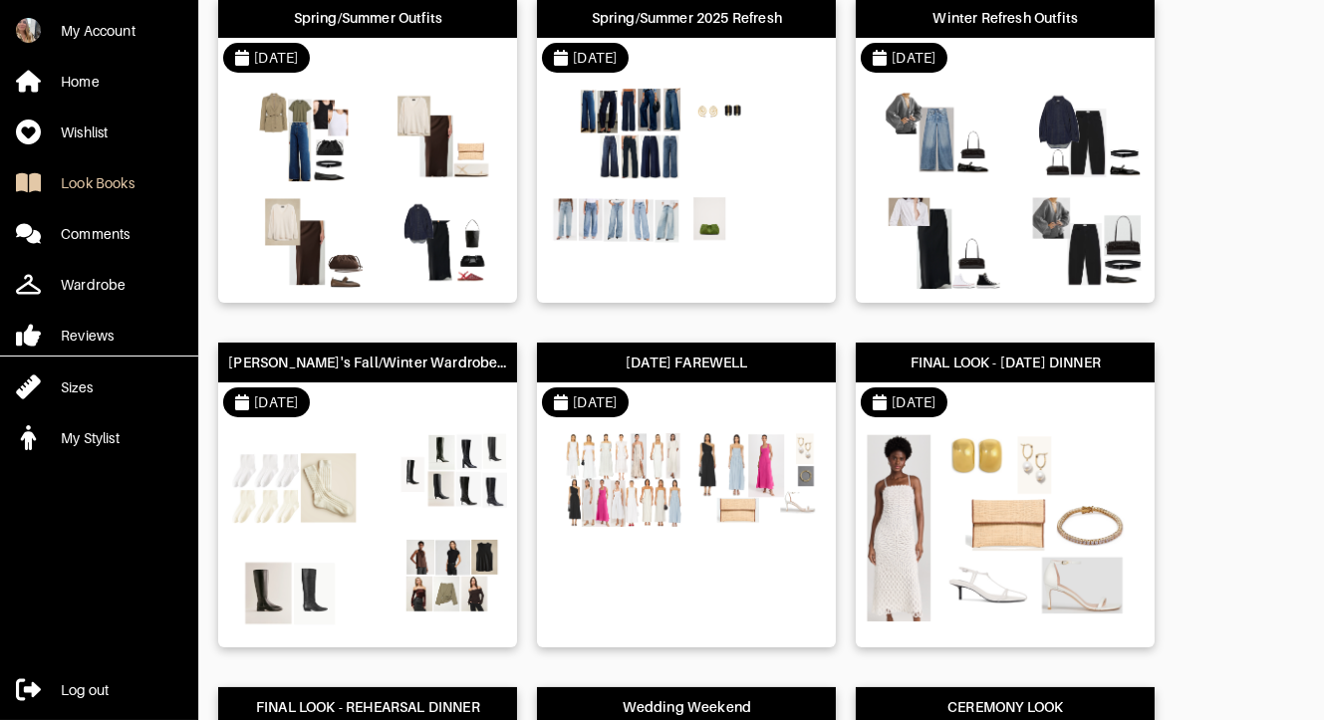
scroll to position [146, 0]
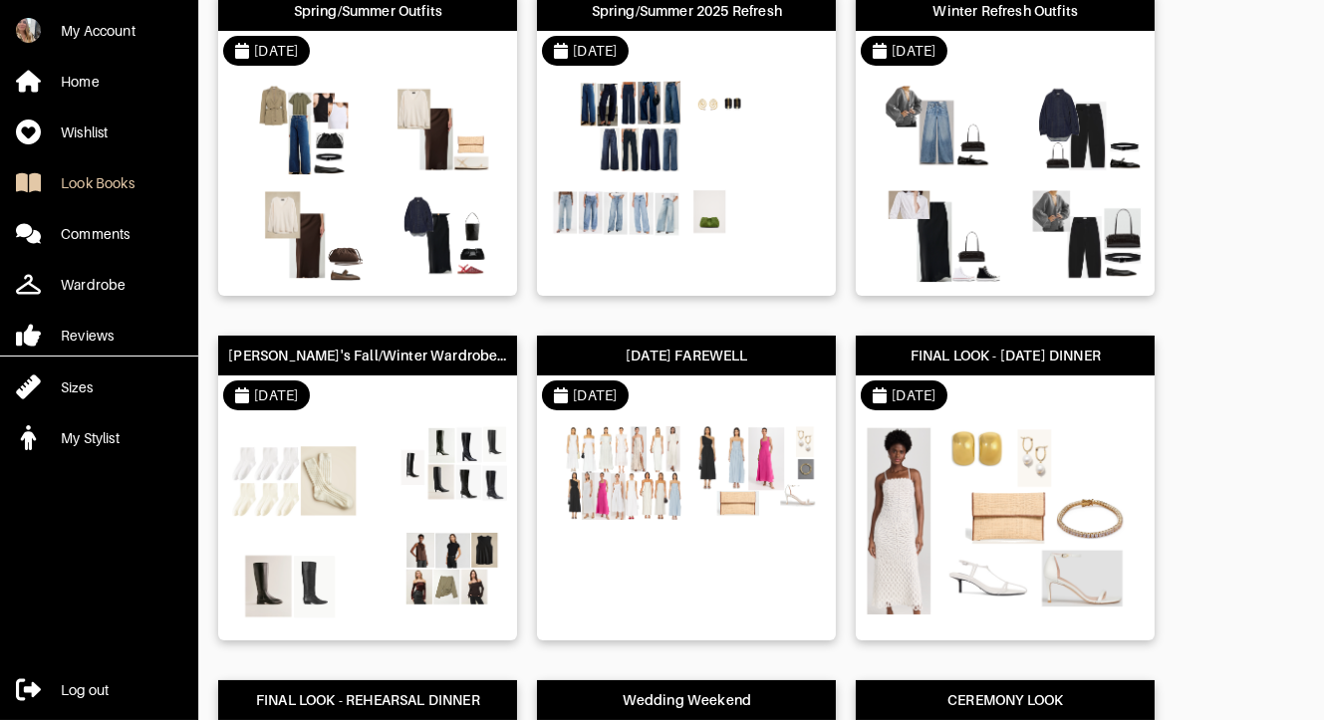
click at [775, 53] on div "[DATE]" at bounding box center [686, 51] width 299 height 40
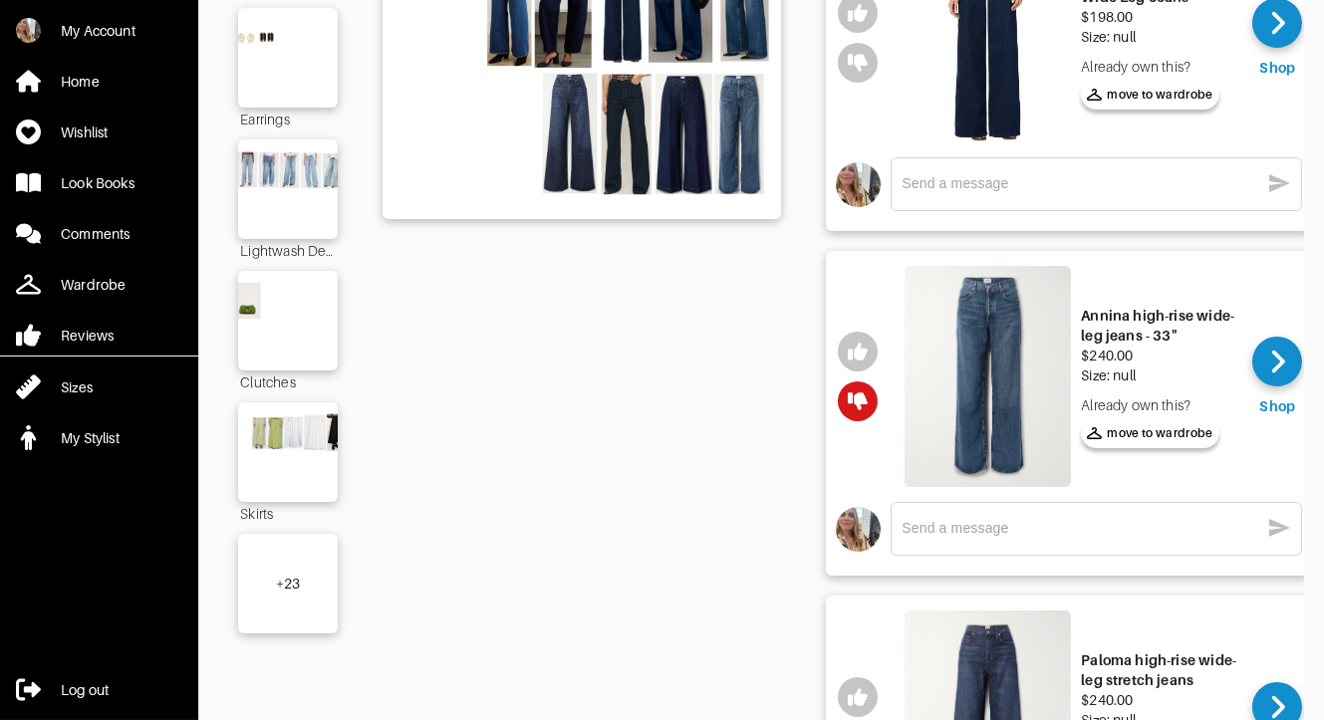
click at [301, 600] on div "+ 23" at bounding box center [288, 584] width 100 height 100
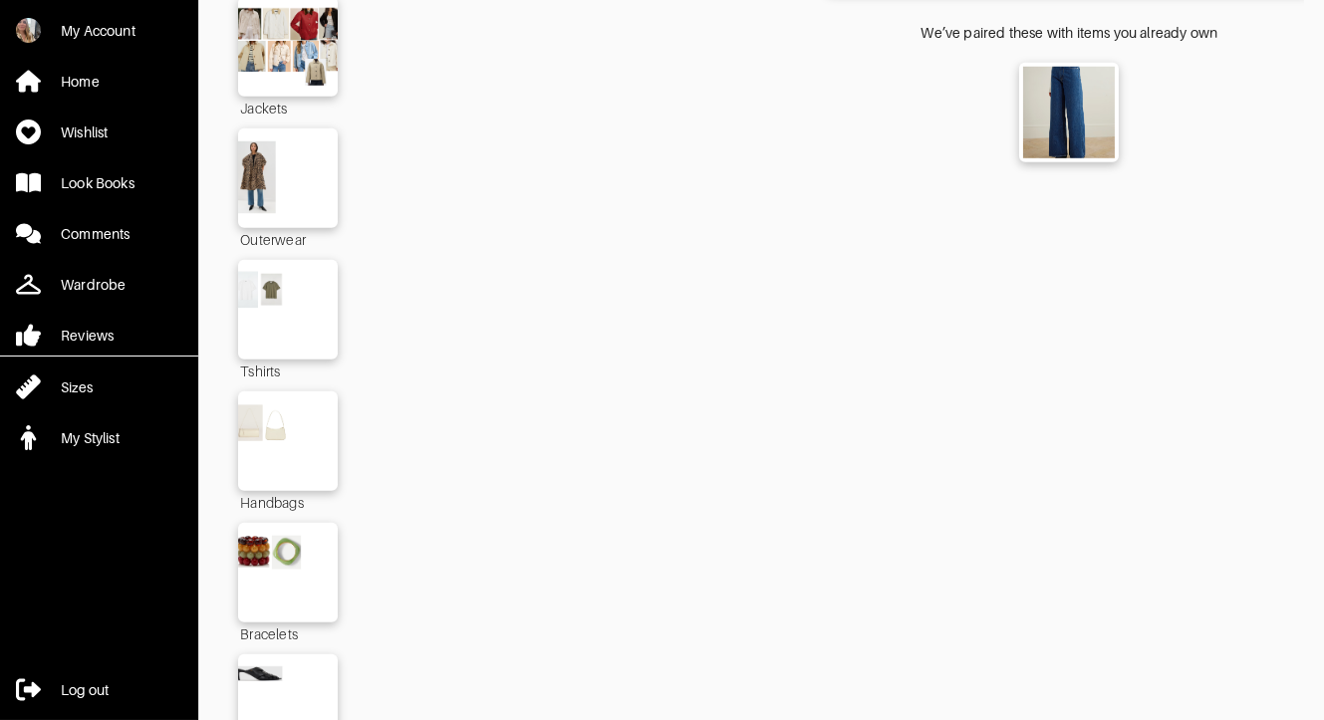
scroll to position [3168, 0]
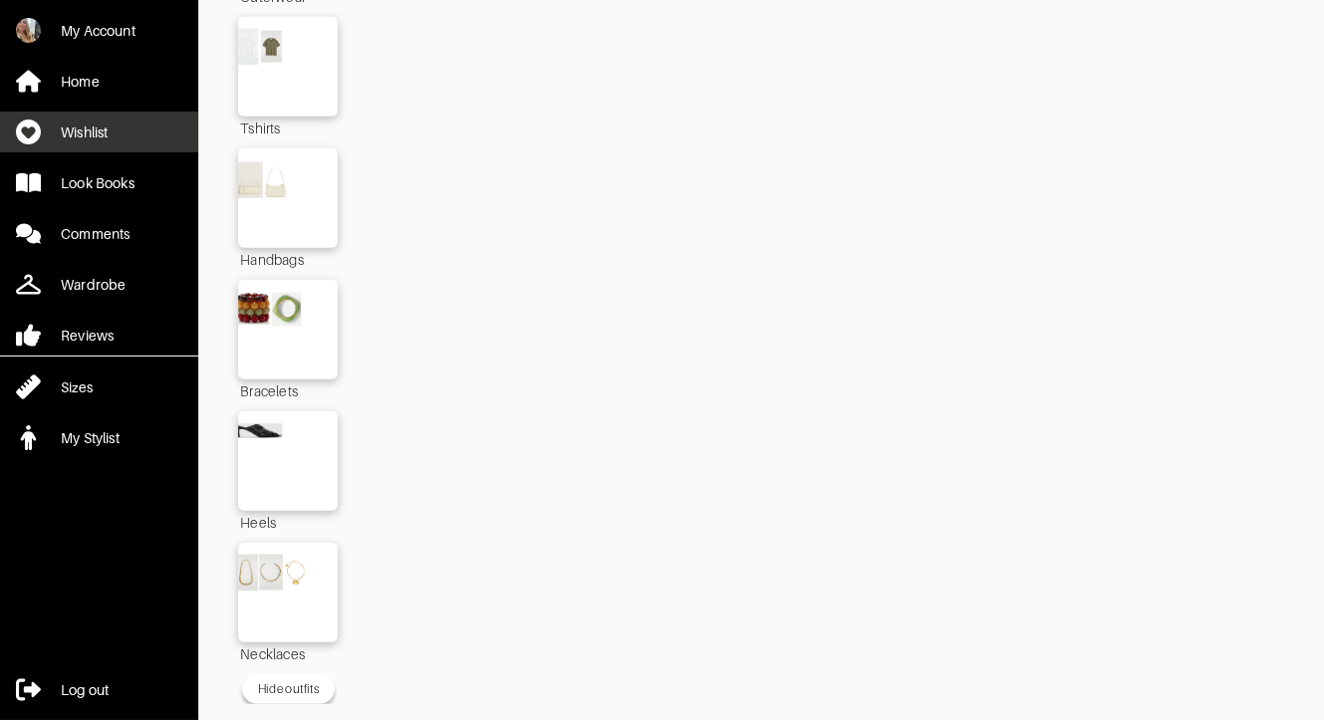
click at [104, 132] on div "Wishlist" at bounding box center [84, 133] width 47 height 20
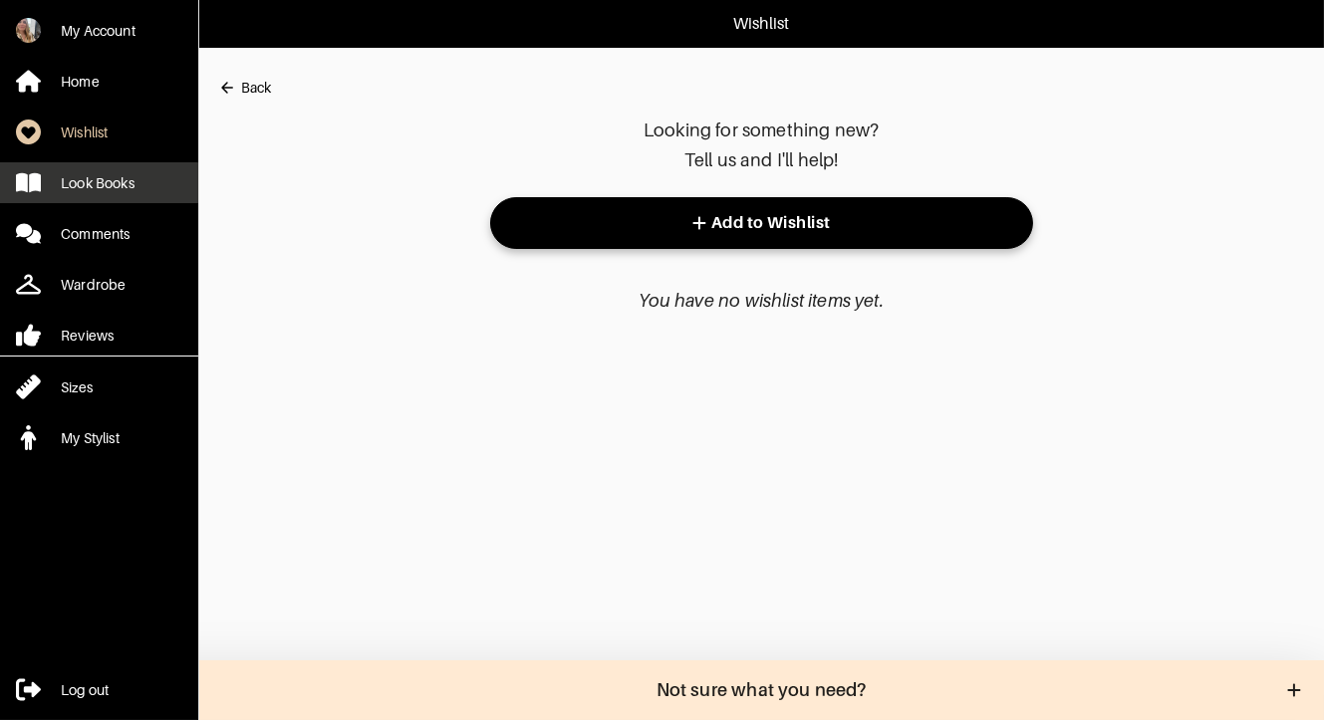
click at [93, 179] on div "Look Books" at bounding box center [98, 183] width 74 height 20
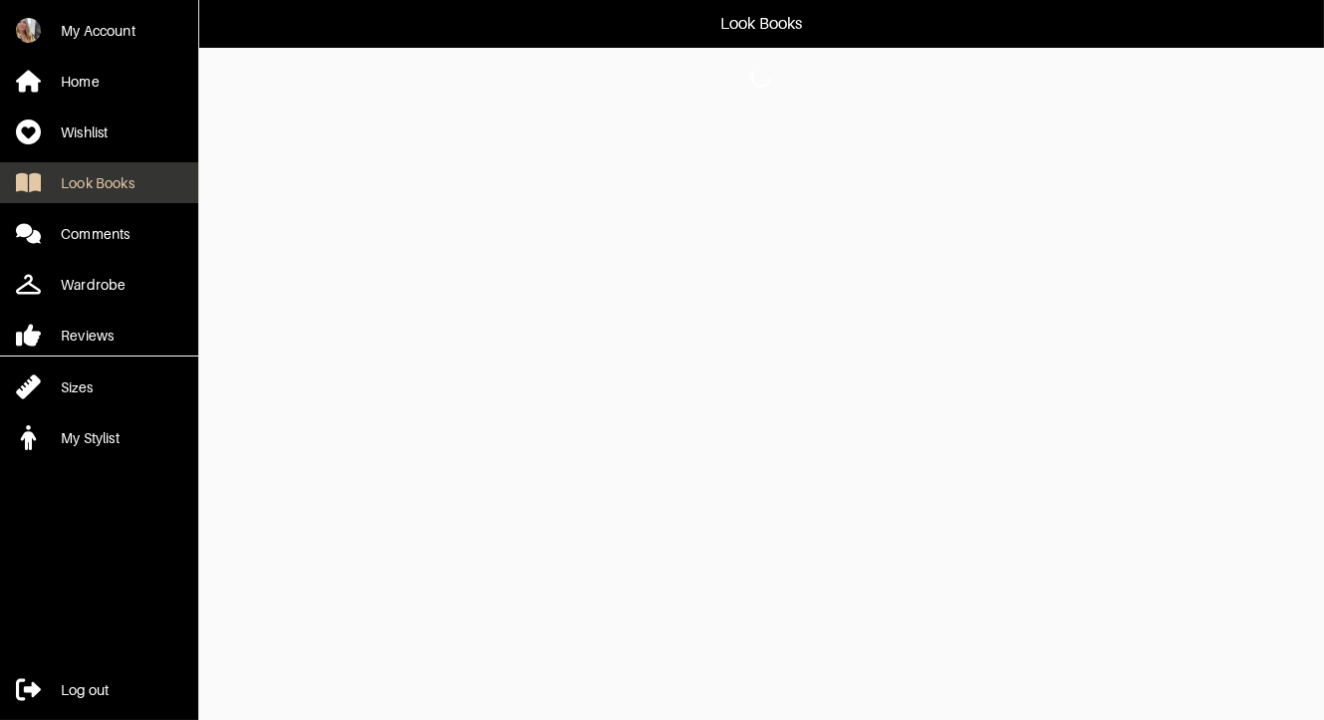
click at [88, 187] on div "Look Books" at bounding box center [98, 183] width 74 height 20
click at [95, 184] on div "Look Books" at bounding box center [98, 183] width 74 height 20
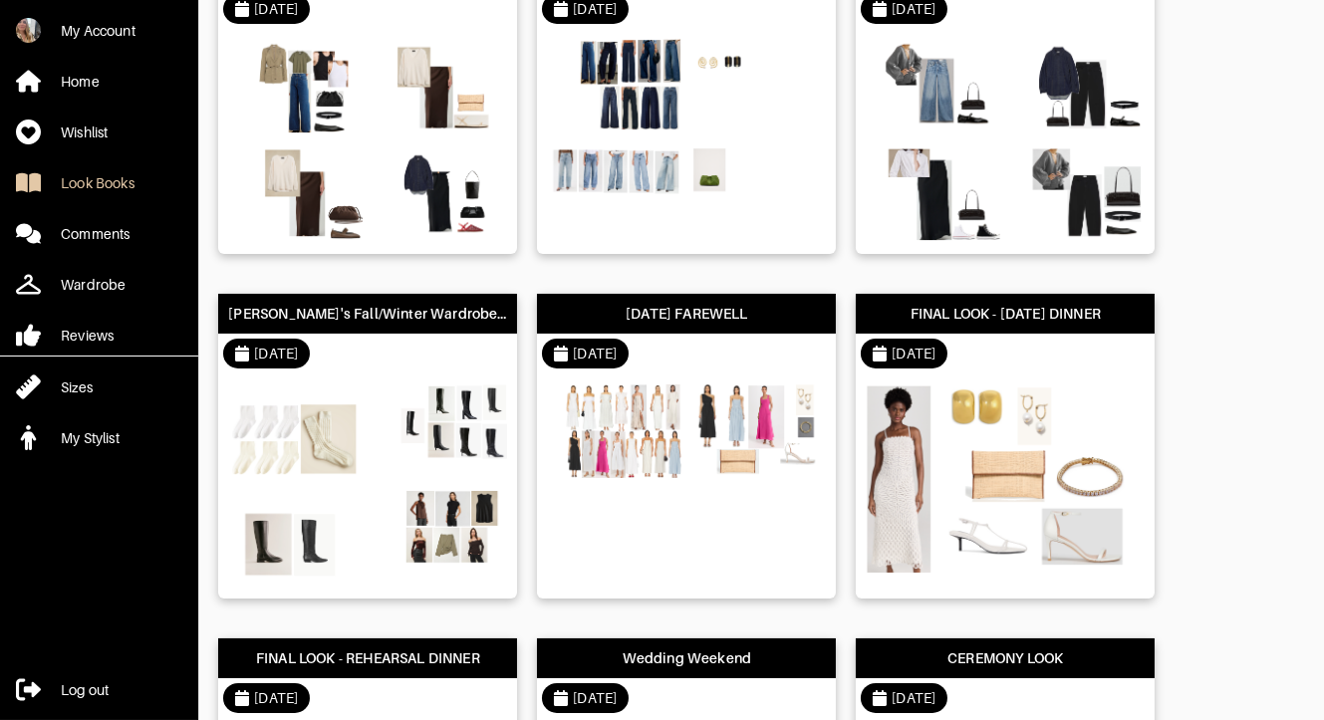
scroll to position [191, 0]
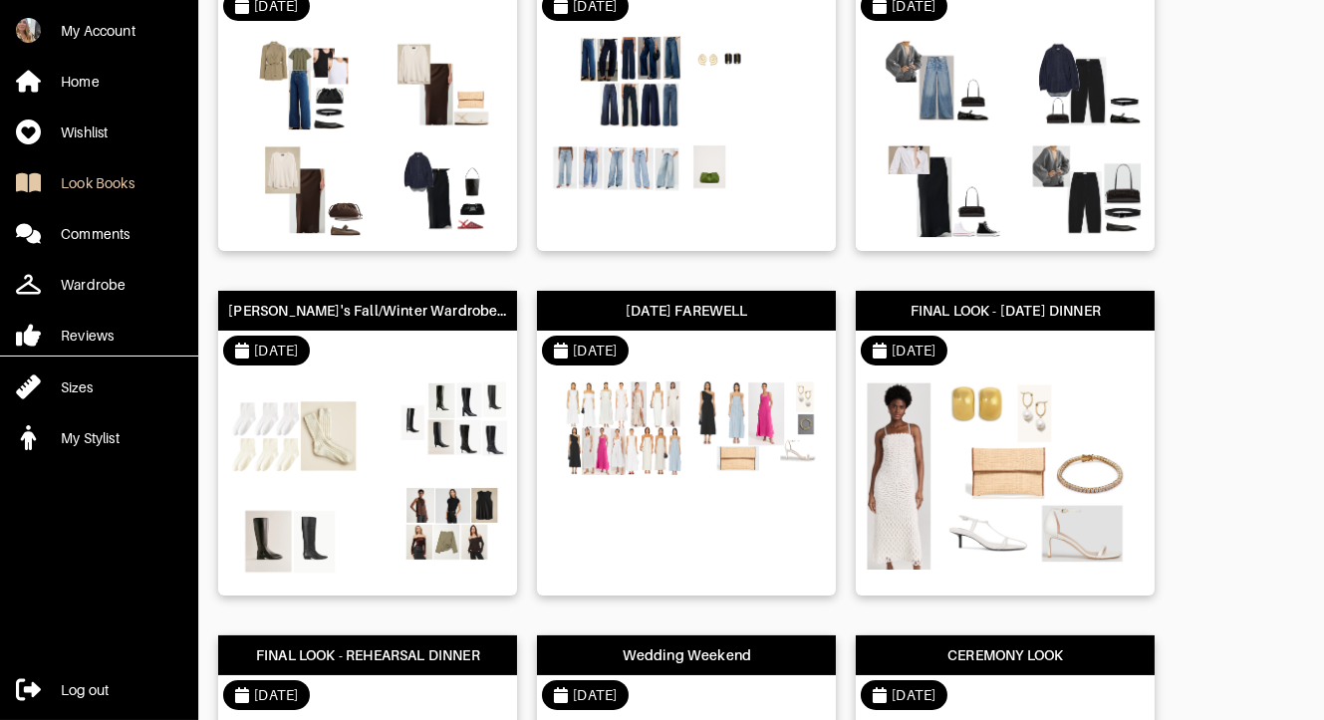
click at [383, 365] on div "[DATE]" at bounding box center [367, 351] width 299 height 40
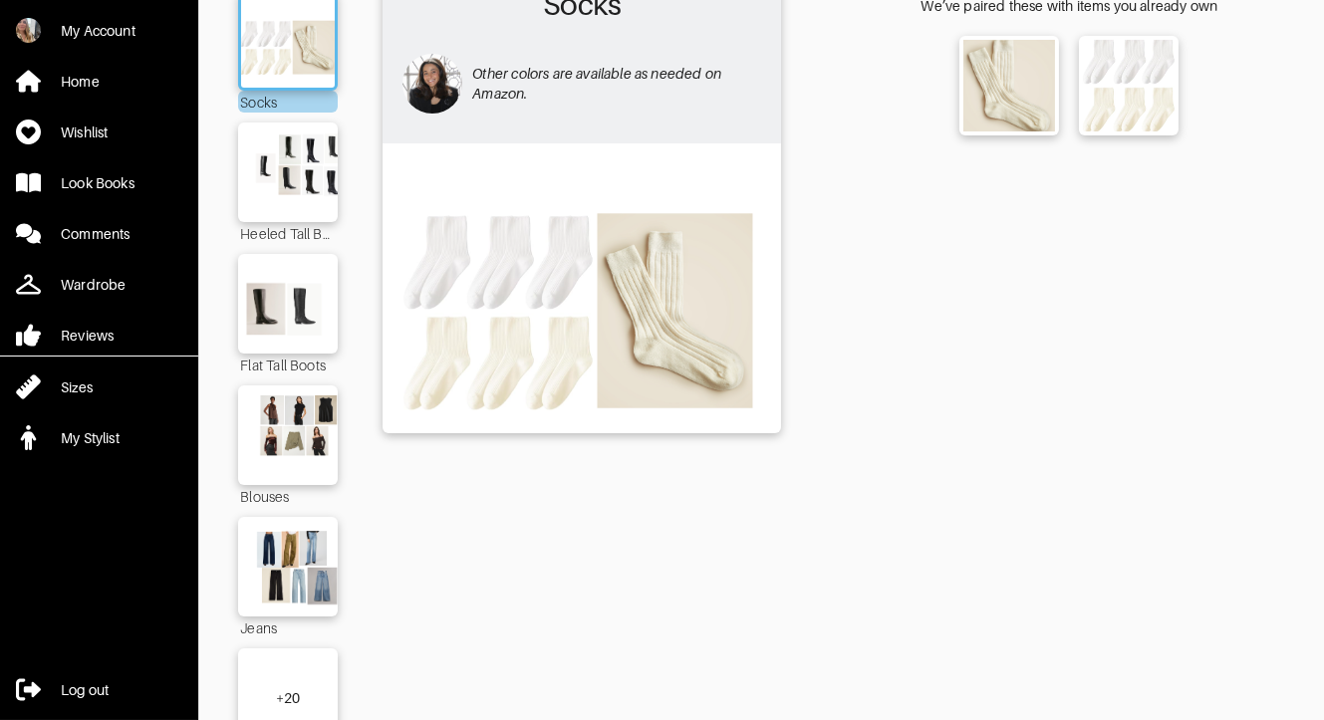
scroll to position [237, 0]
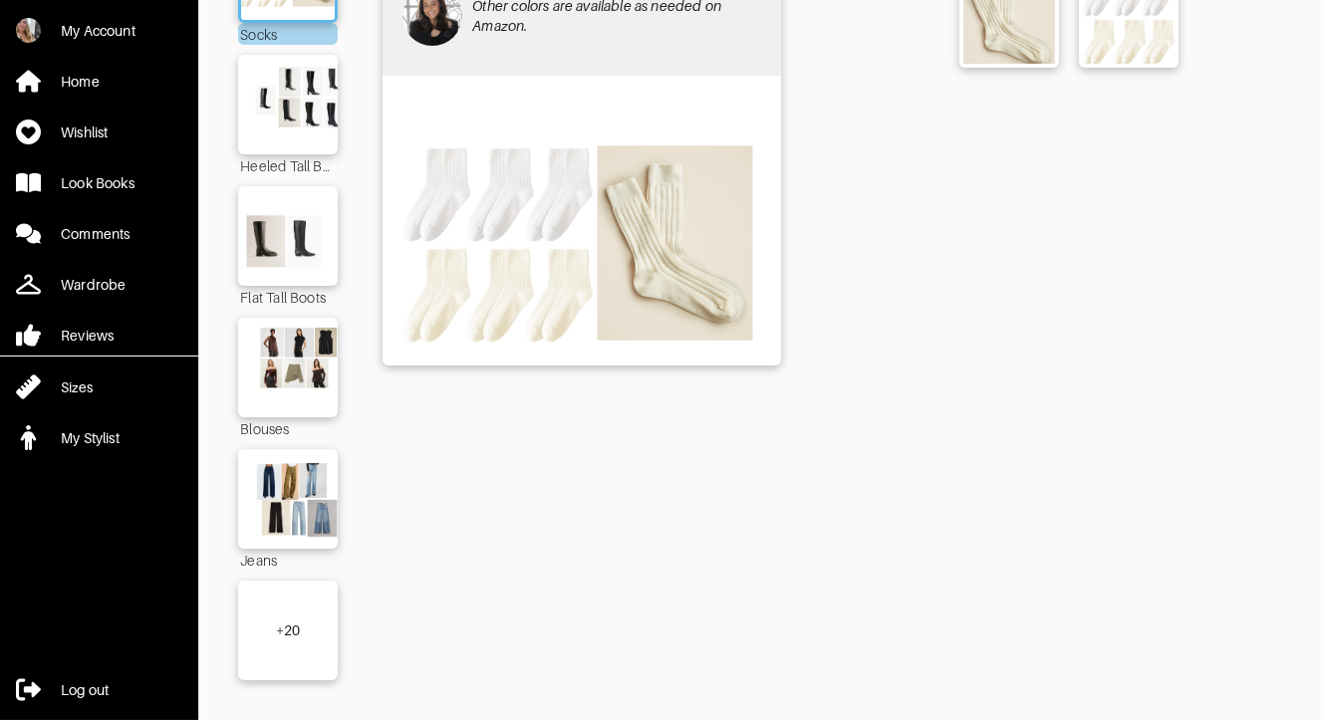
click at [253, 647] on div "+ 20" at bounding box center [288, 631] width 100 height 100
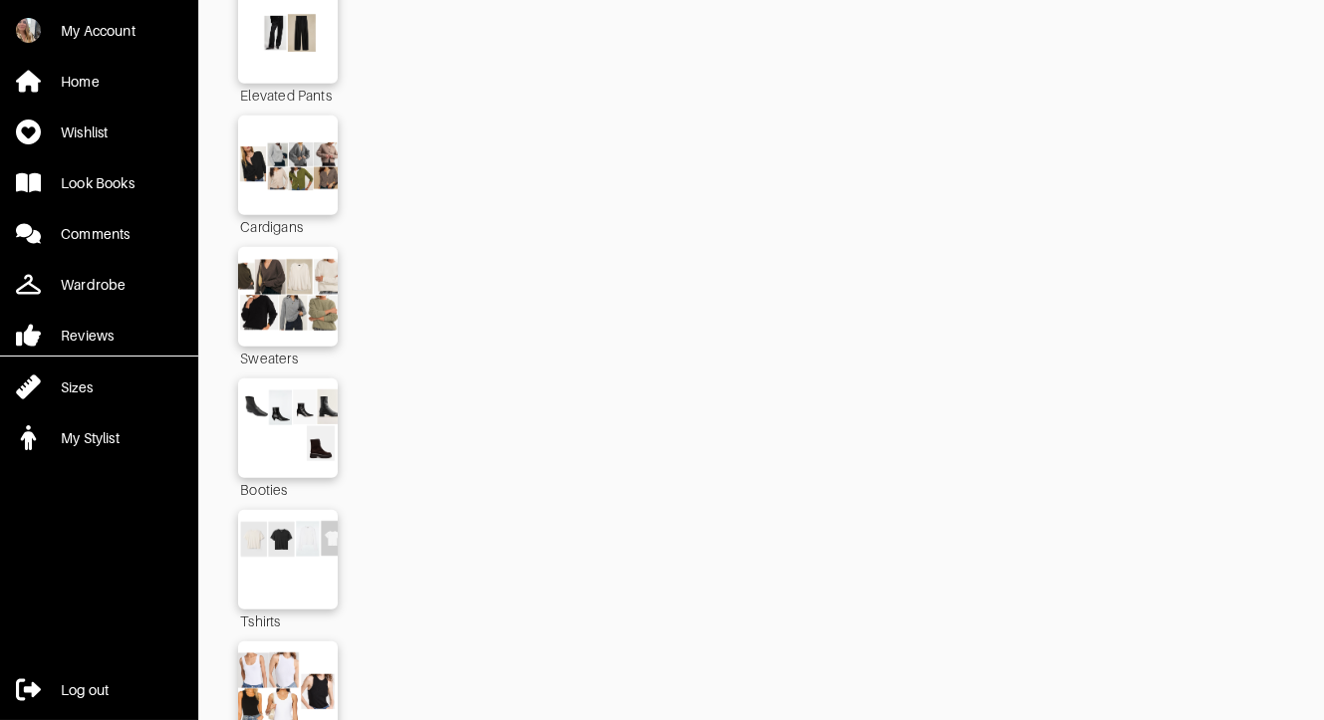
scroll to position [1758, 0]
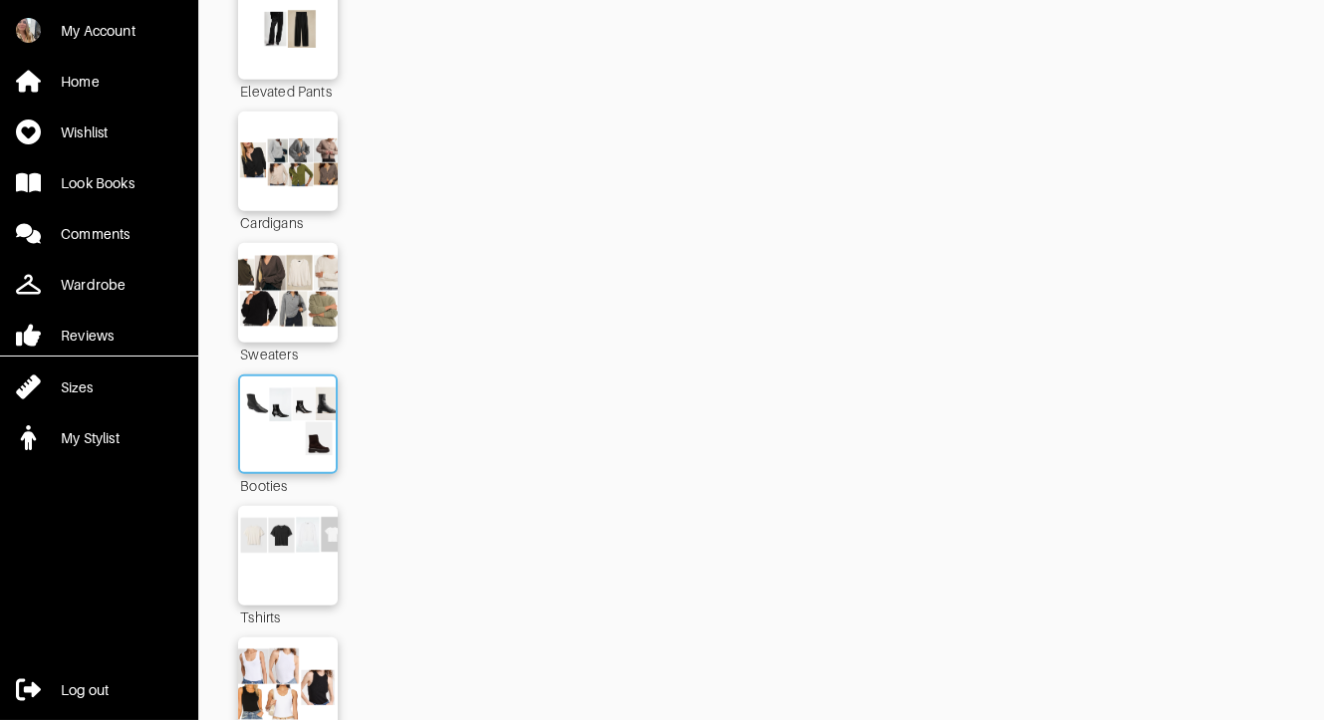
click at [305, 418] on img at bounding box center [288, 425] width 108 height 76
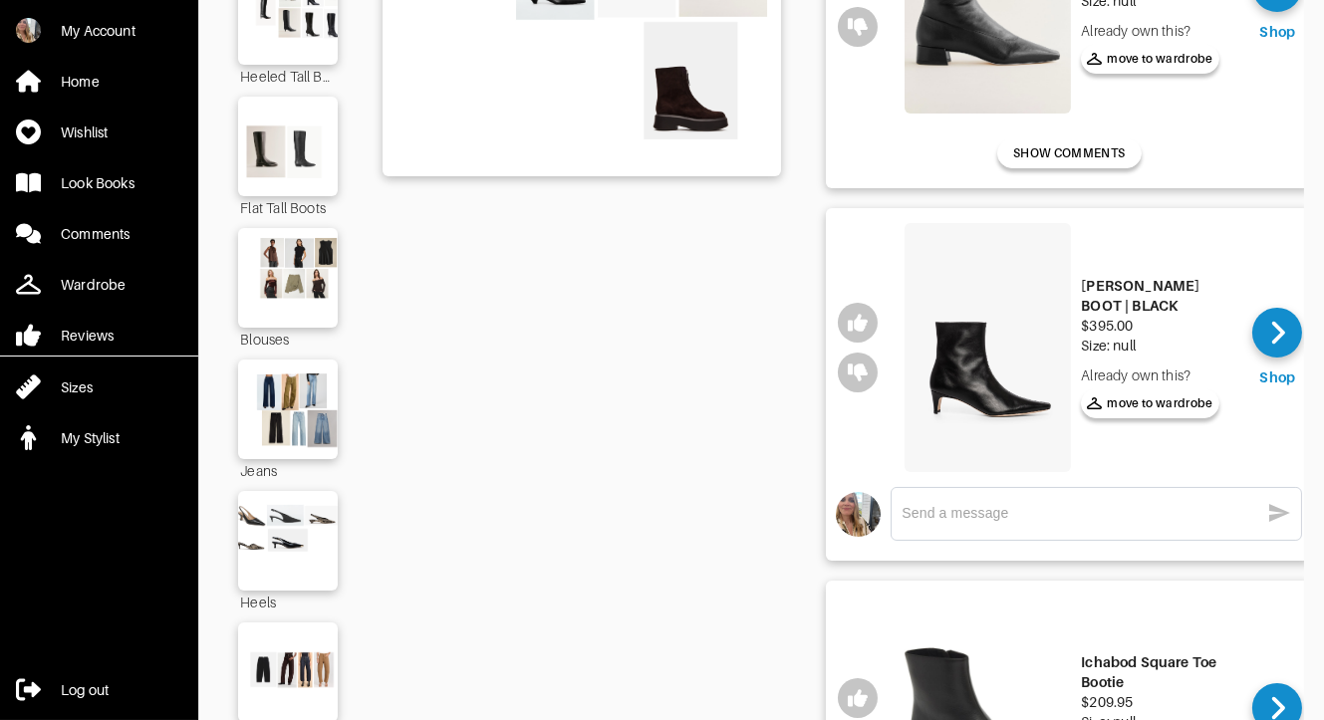
scroll to position [332, 0]
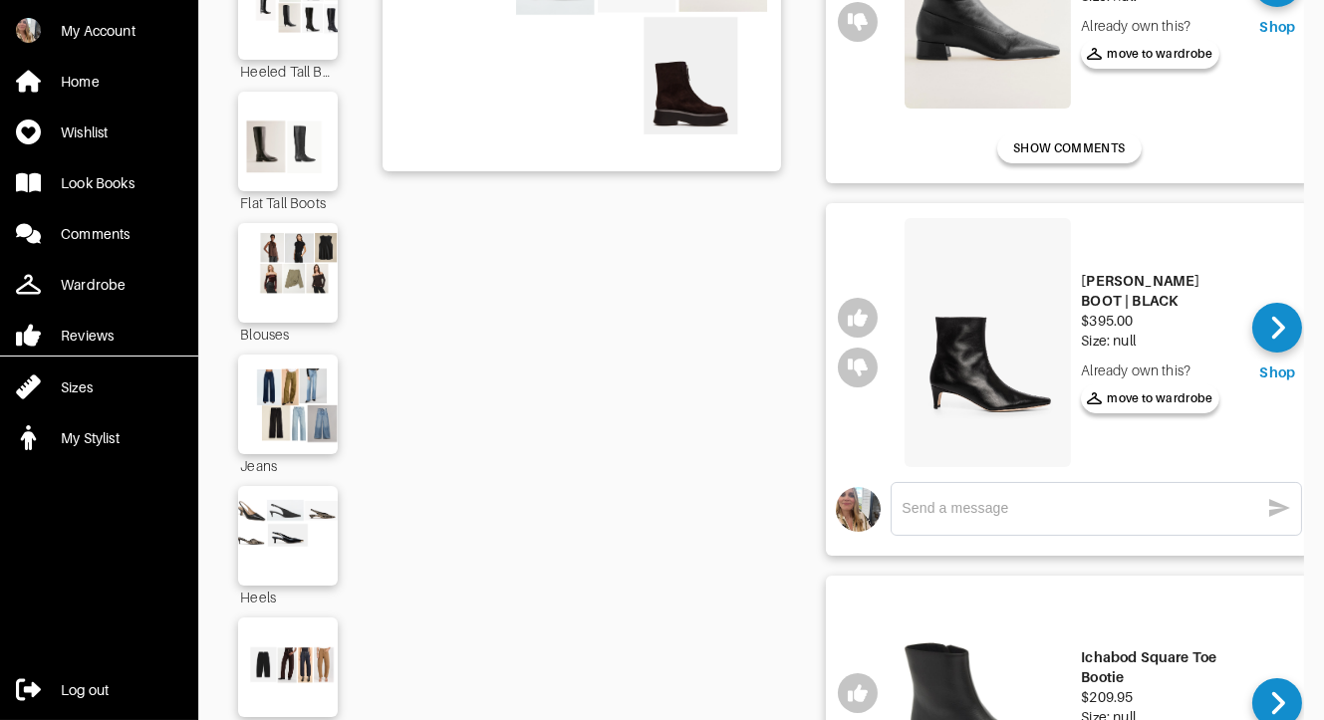
click at [1038, 347] on img at bounding box center [988, 343] width 166 height 250
